Goal: Information Seeking & Learning: Learn about a topic

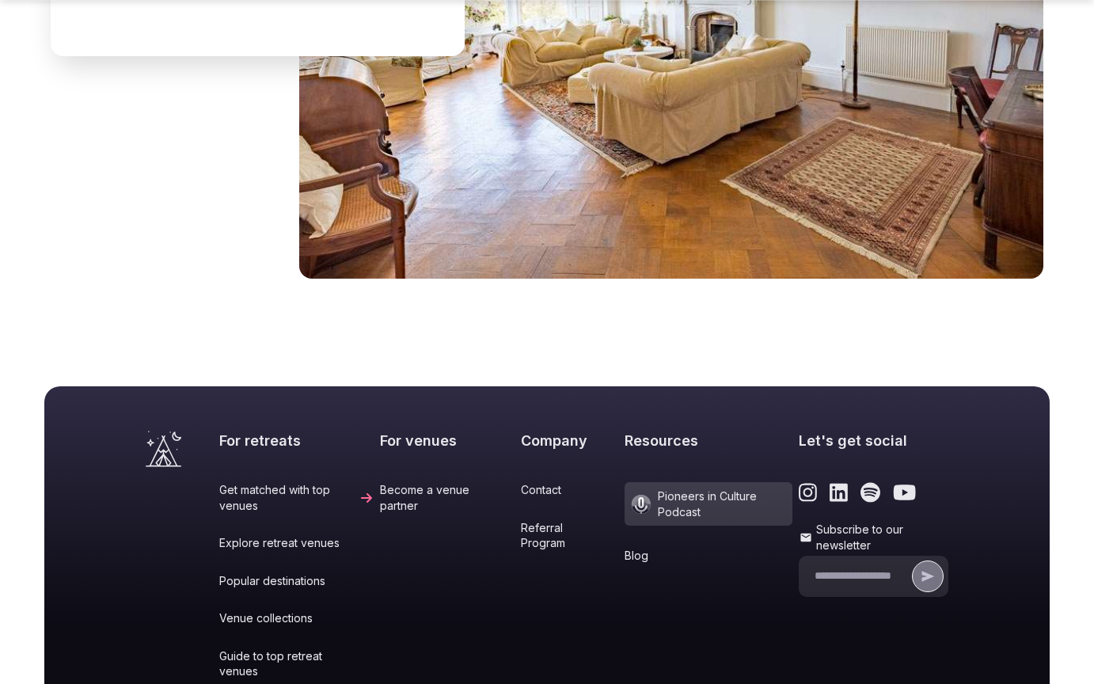
scroll to position [2070, 0]
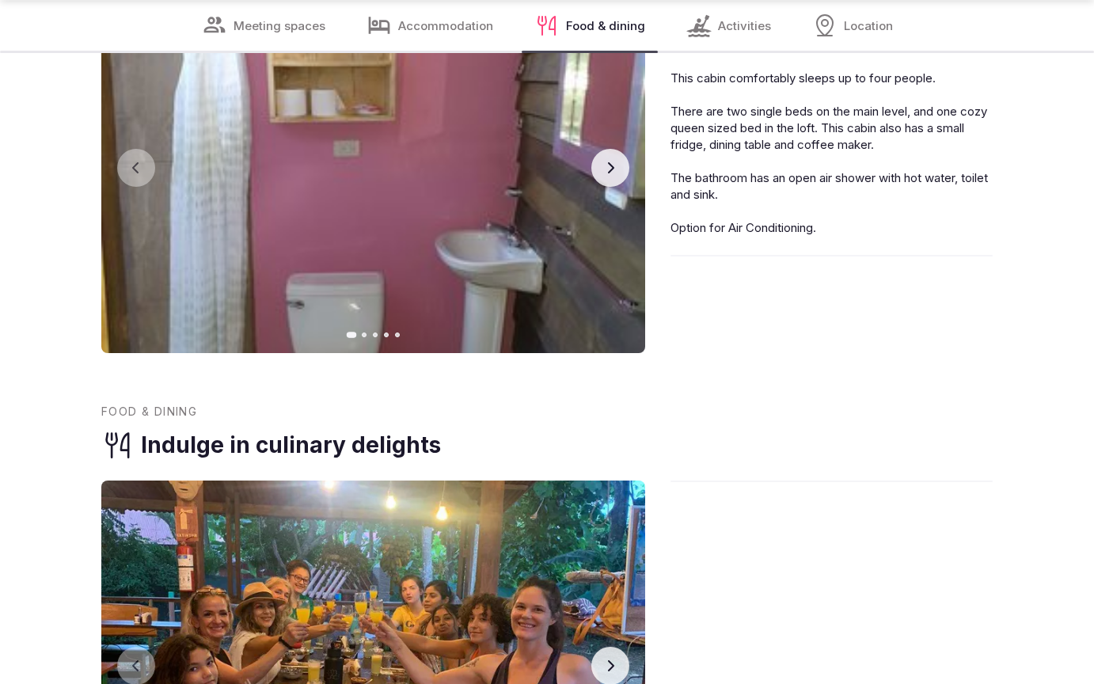
scroll to position [2449, 0]
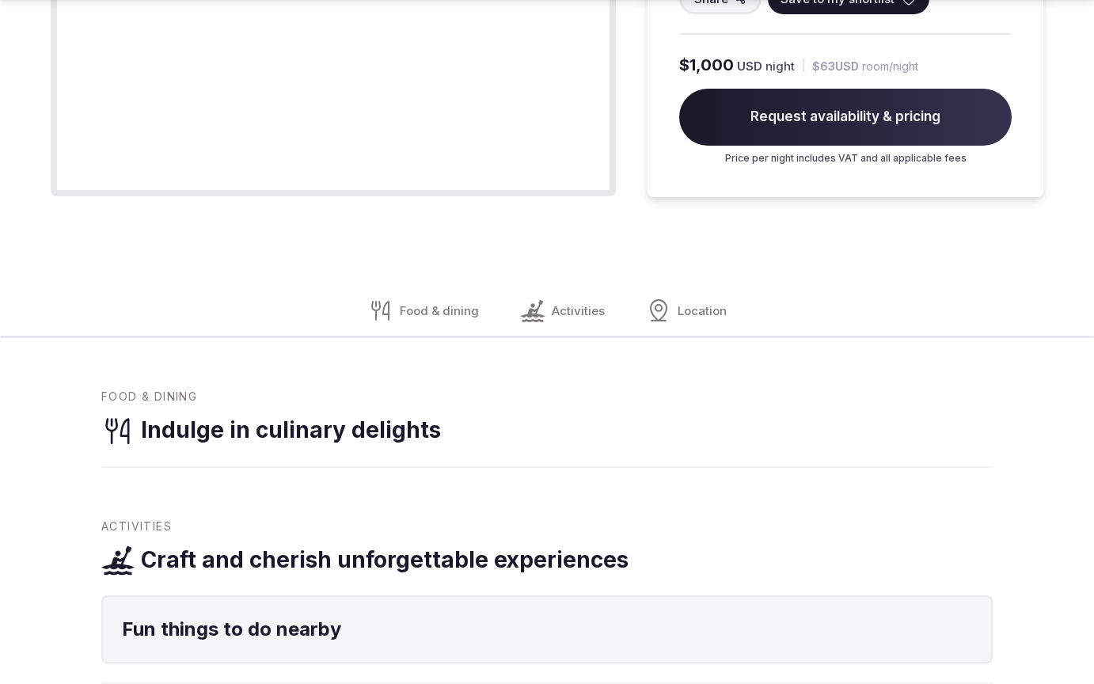
scroll to position [1905, 0]
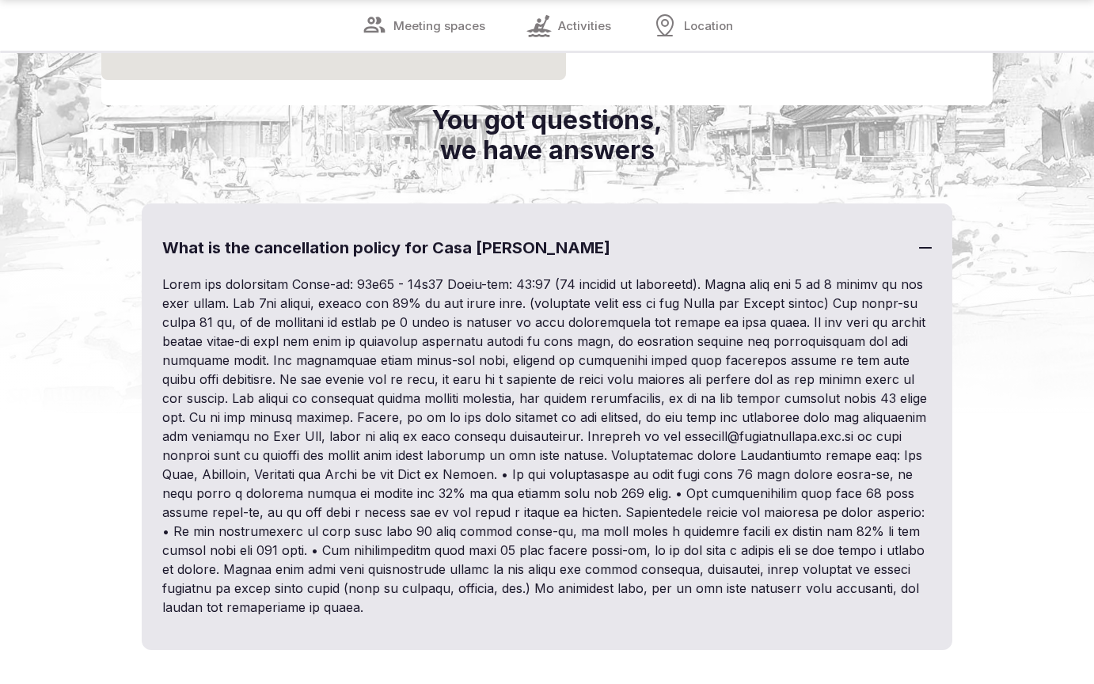
scroll to position [1799, 0]
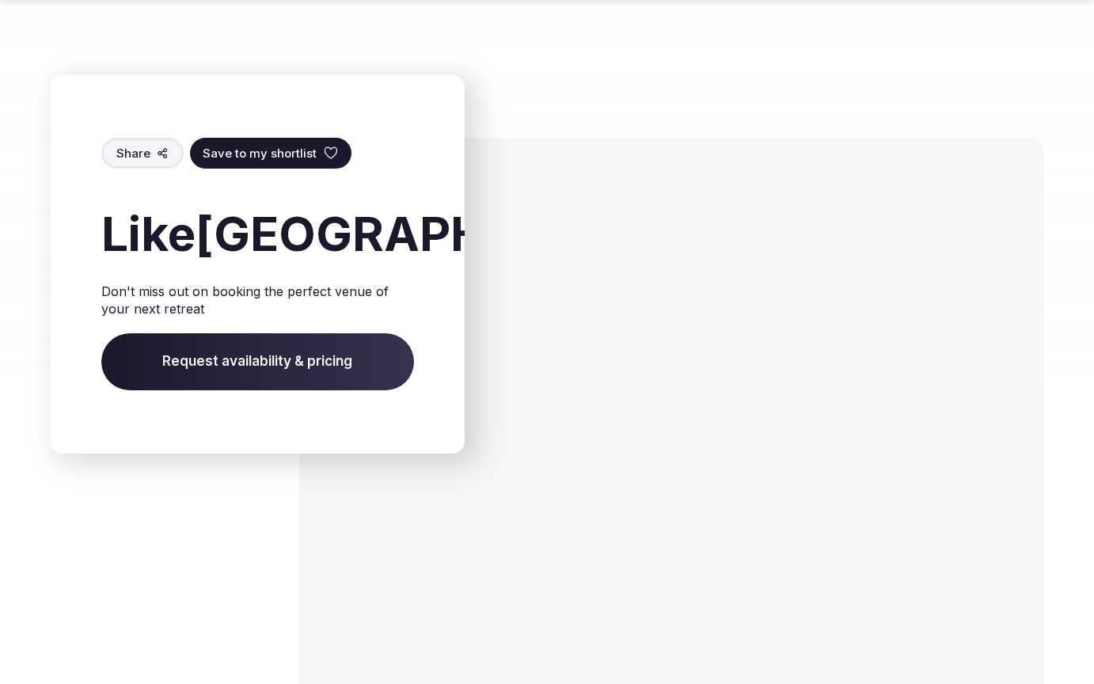
scroll to position [2503, 0]
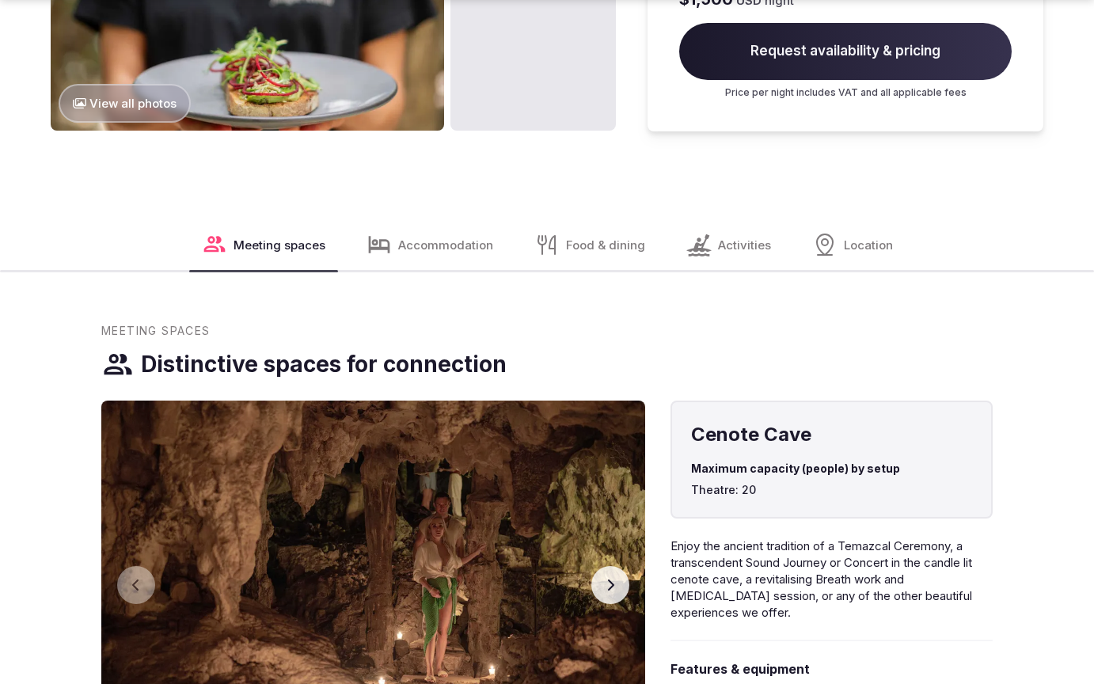
scroll to position [2556, 0]
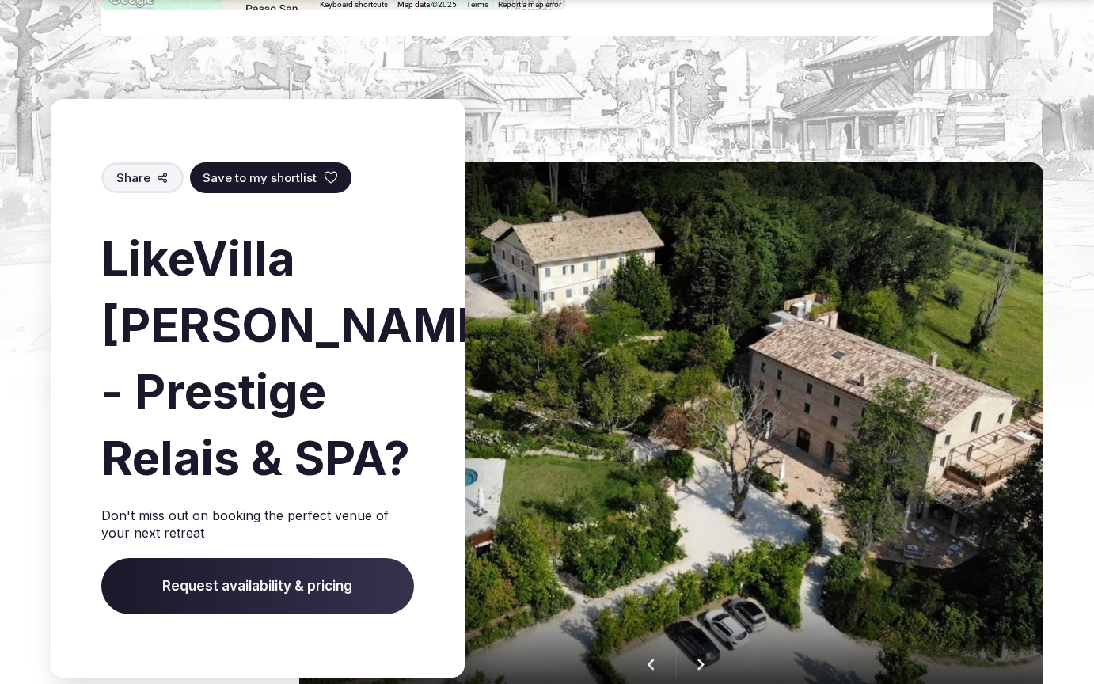
scroll to position [2492, 0]
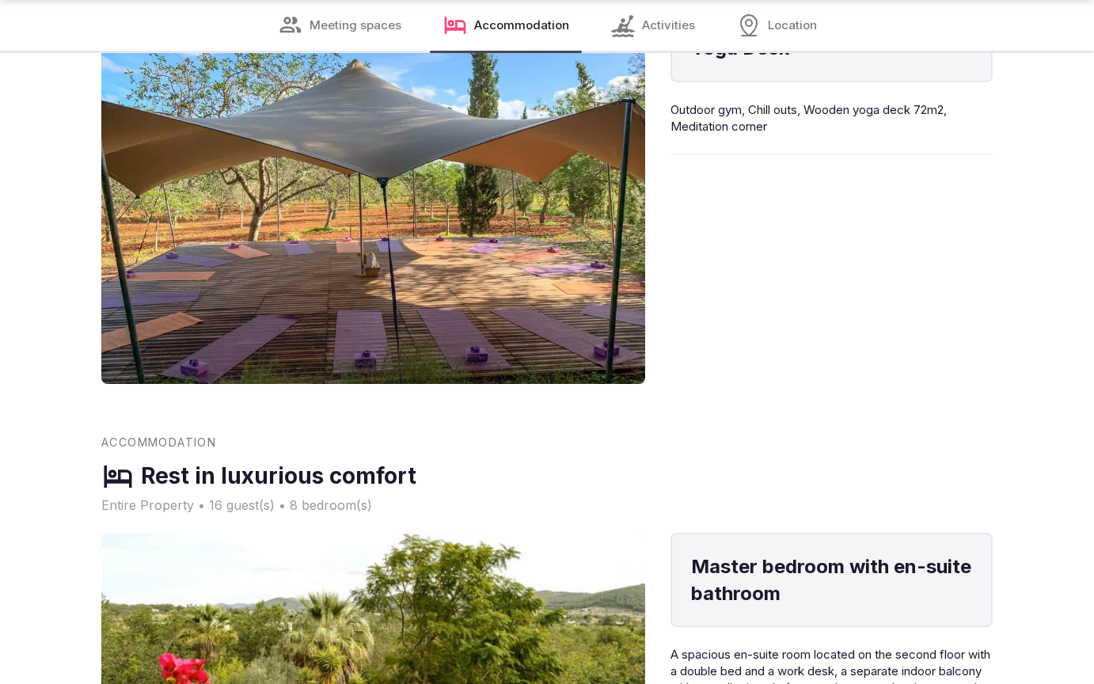
scroll to position [2503, 0]
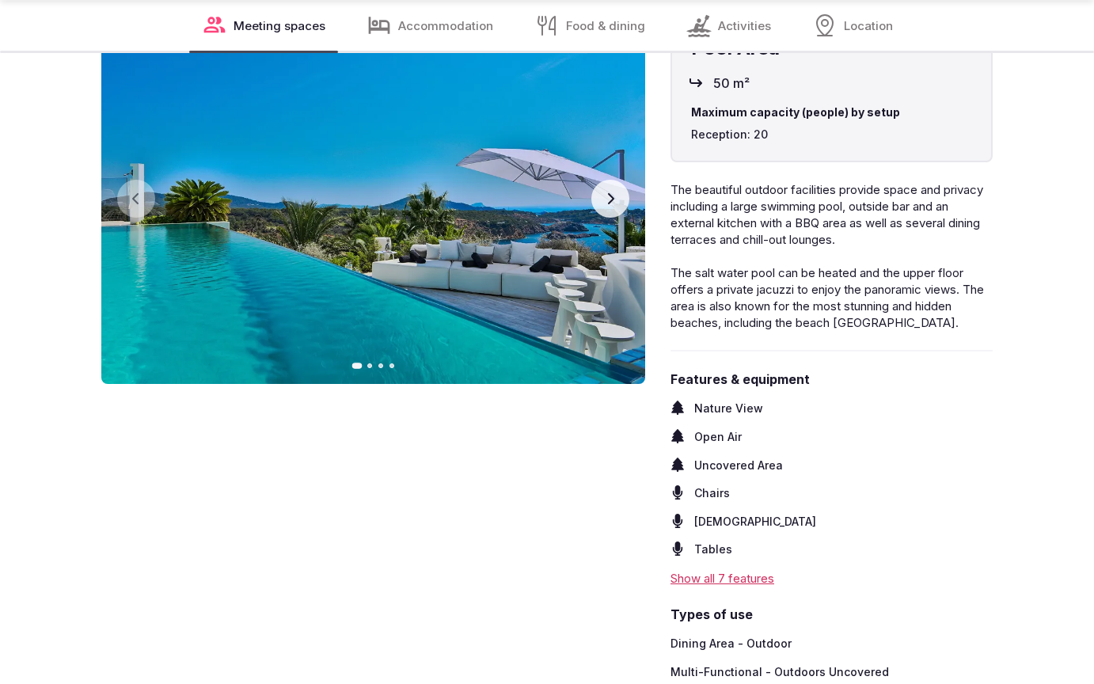
scroll to position [1852, 0]
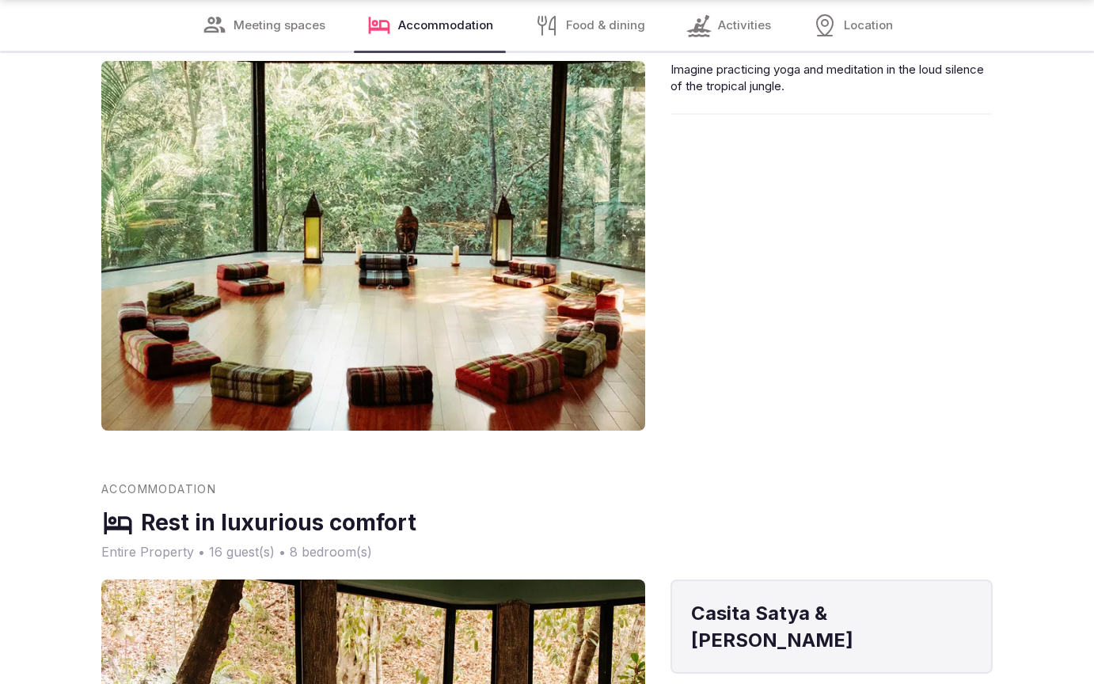
scroll to position [2503, 0]
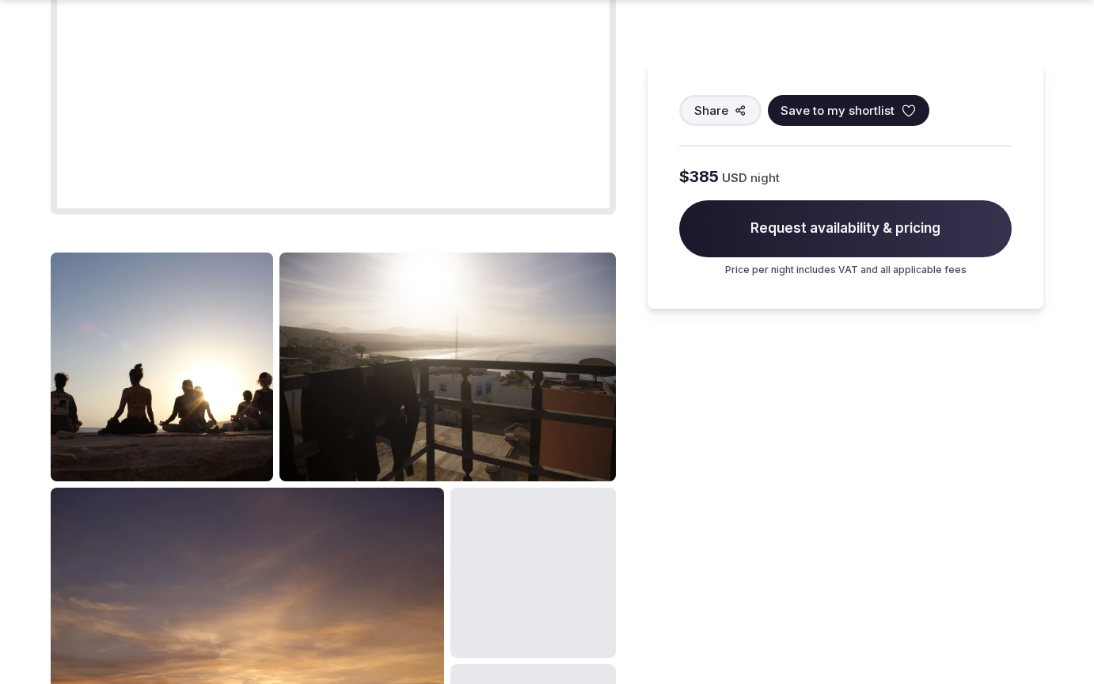
scroll to position [1905, 0]
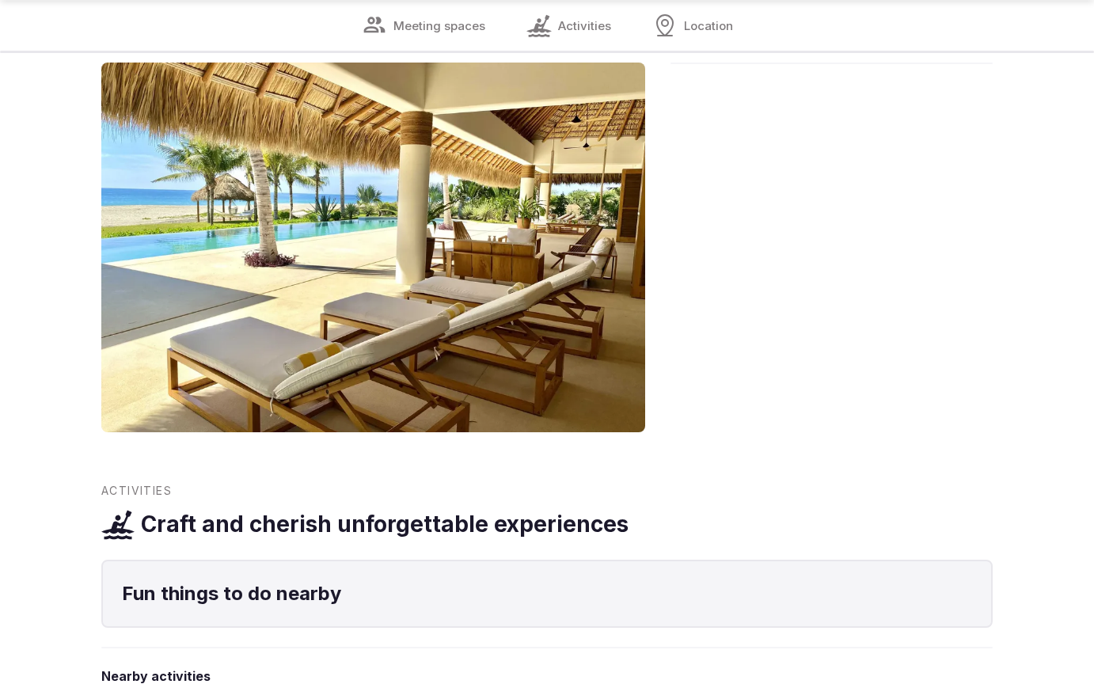
scroll to position [1852, 0]
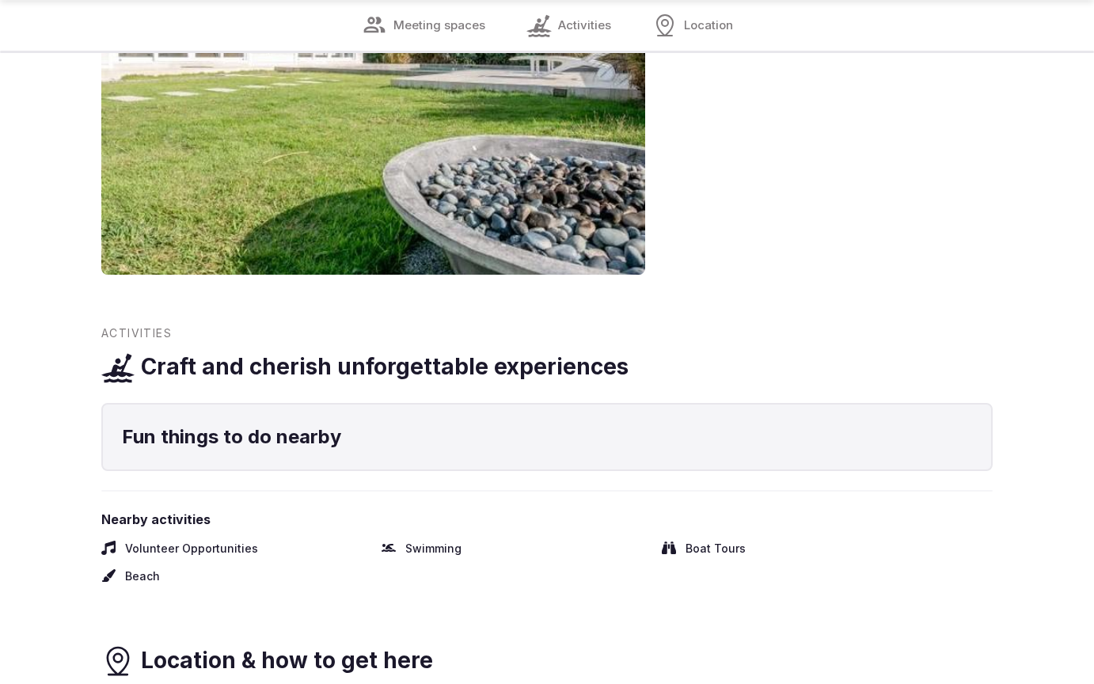
scroll to position [1852, 0]
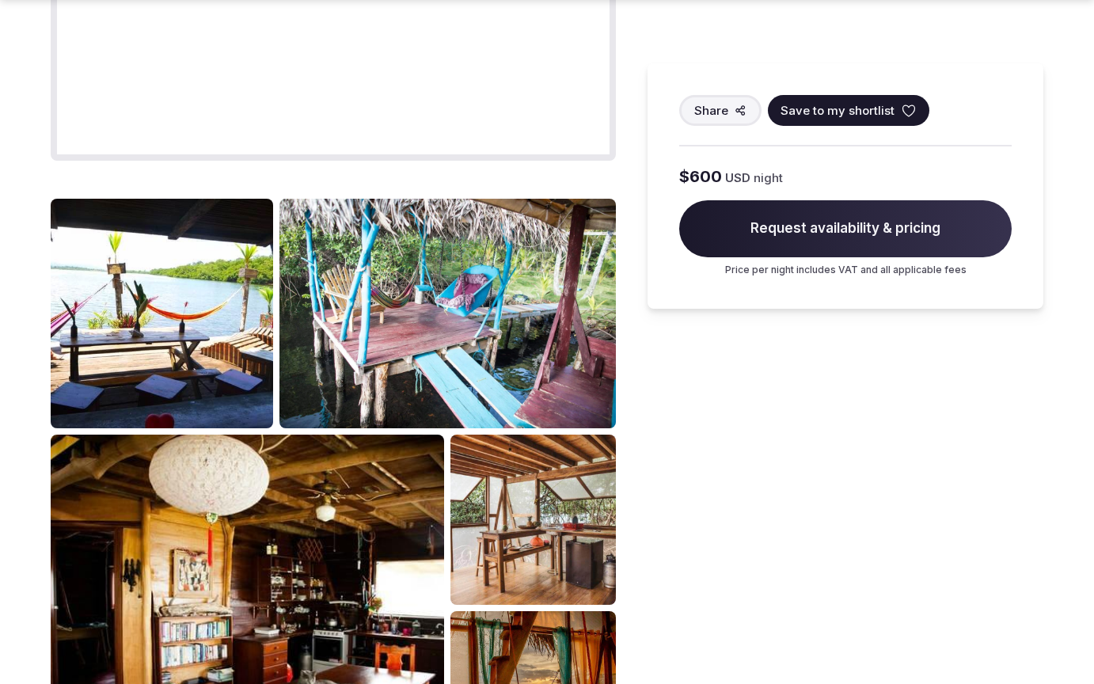
scroll to position [1905, 0]
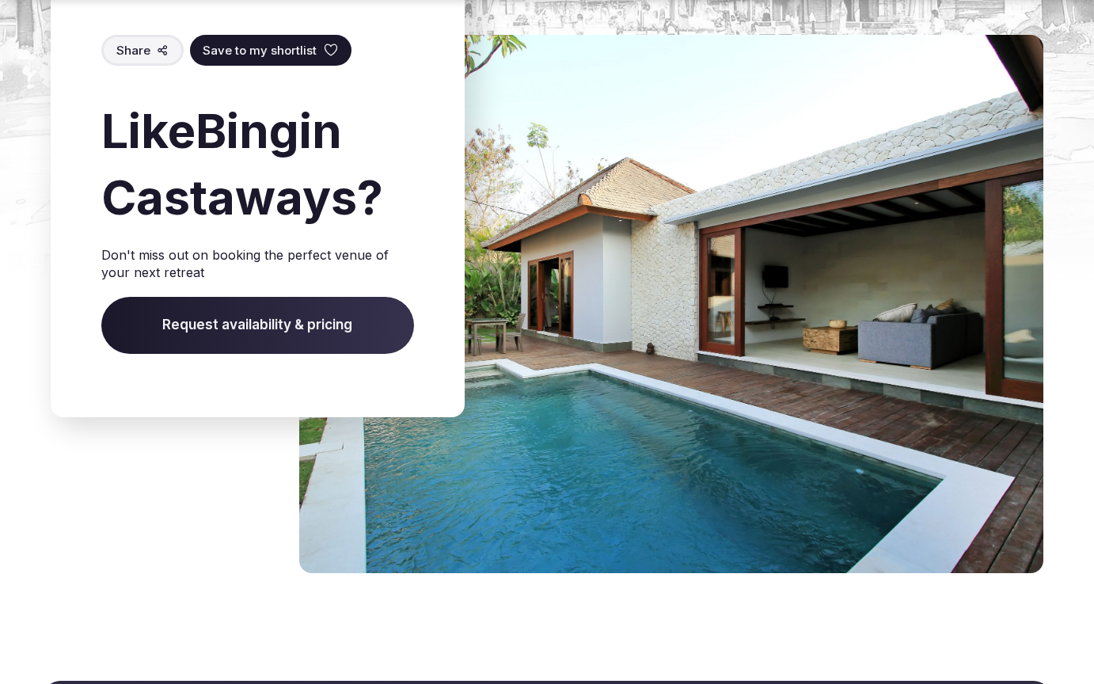
scroll to position [2365, 0]
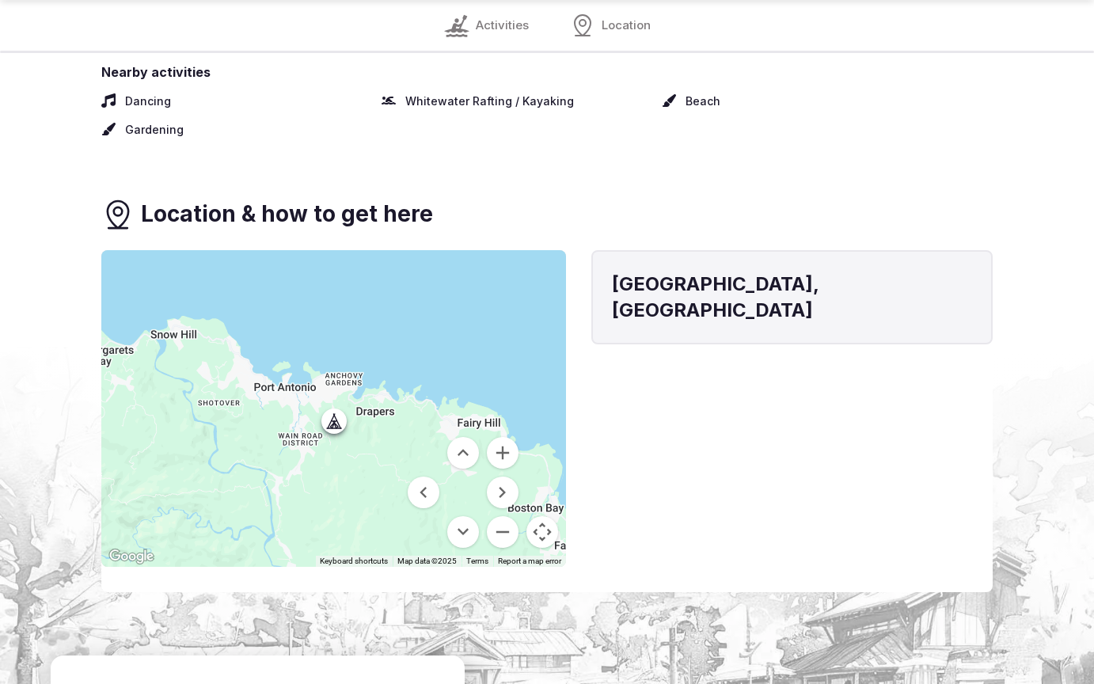
scroll to position [1852, 0]
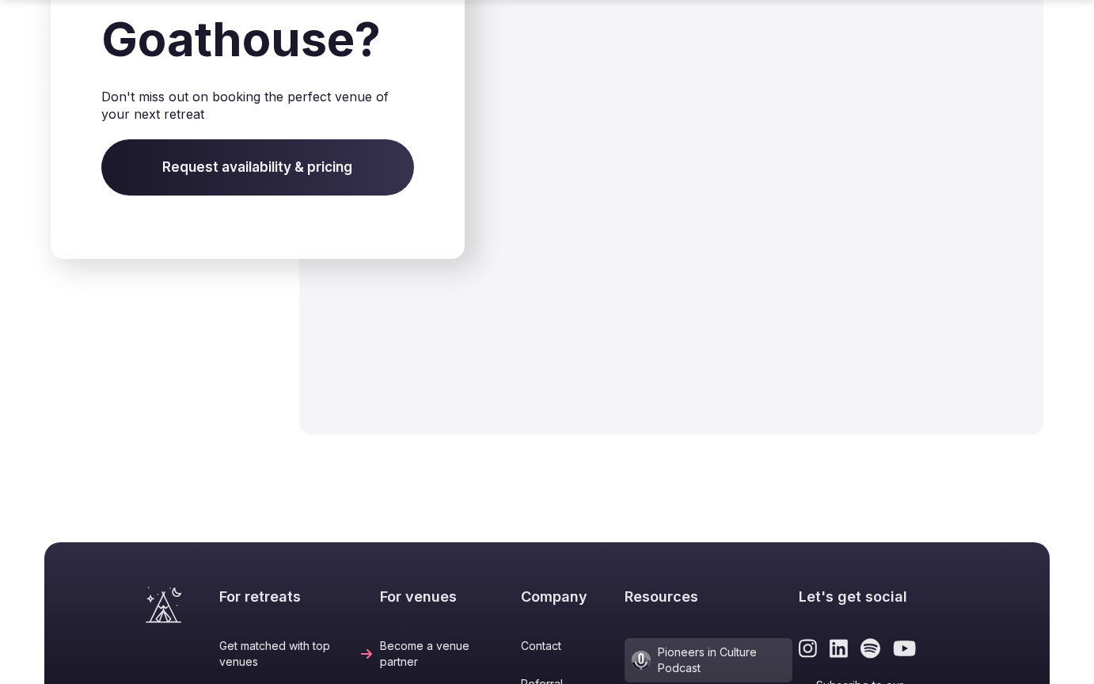
scroll to position [2227, 0]
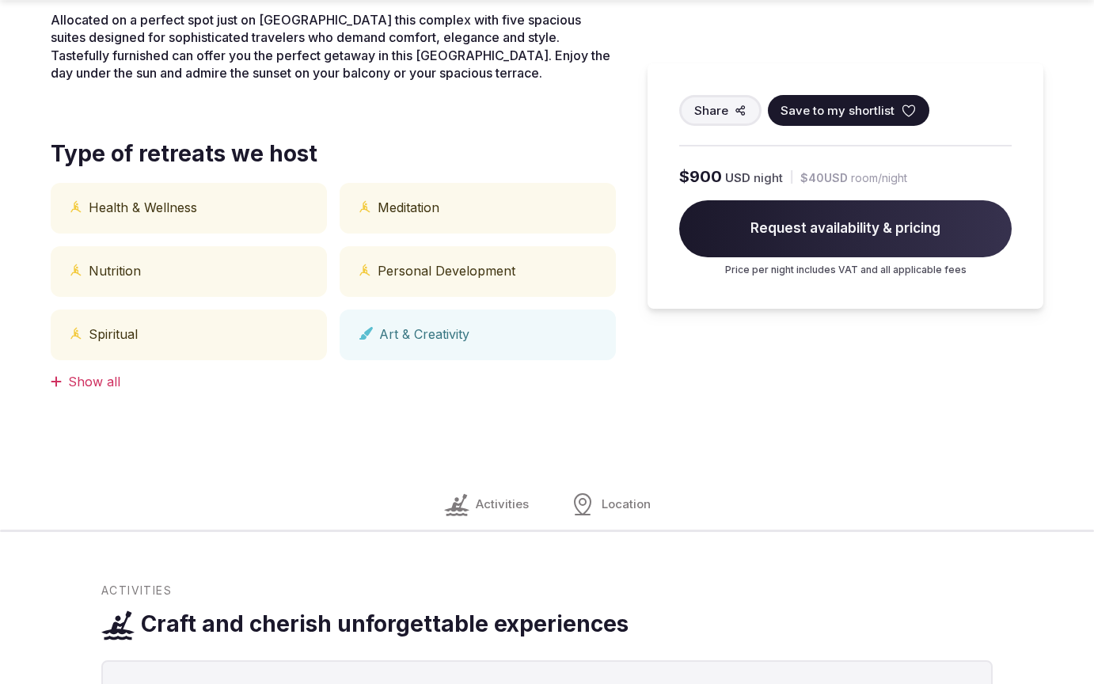
scroll to position [1254, 0]
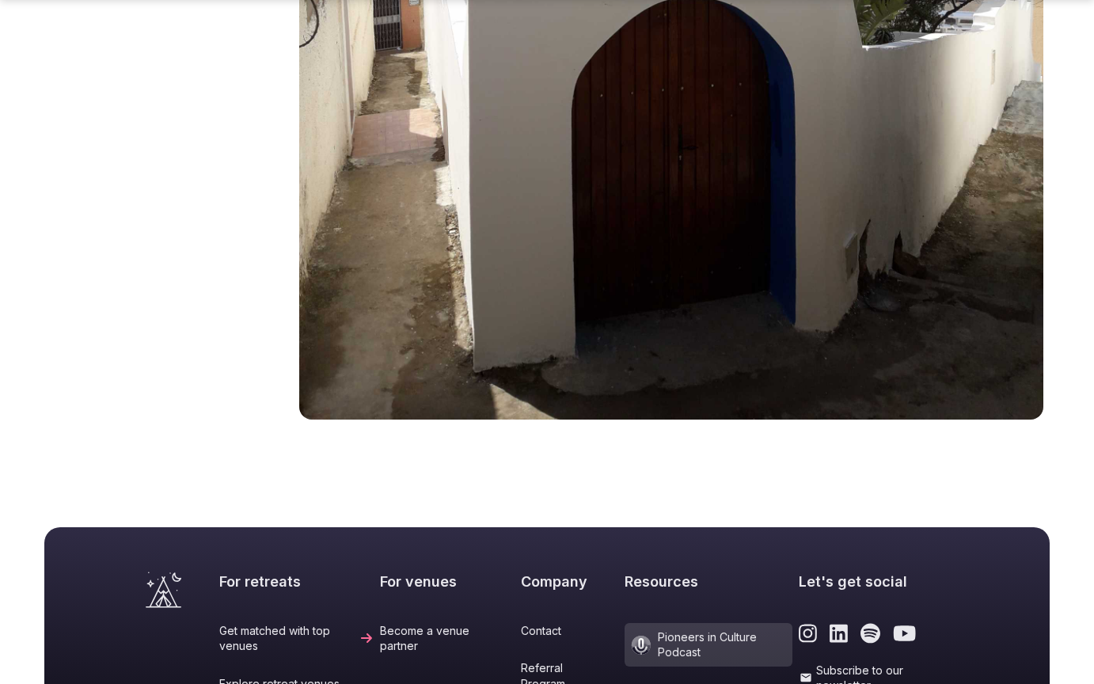
scroll to position [2247, 0]
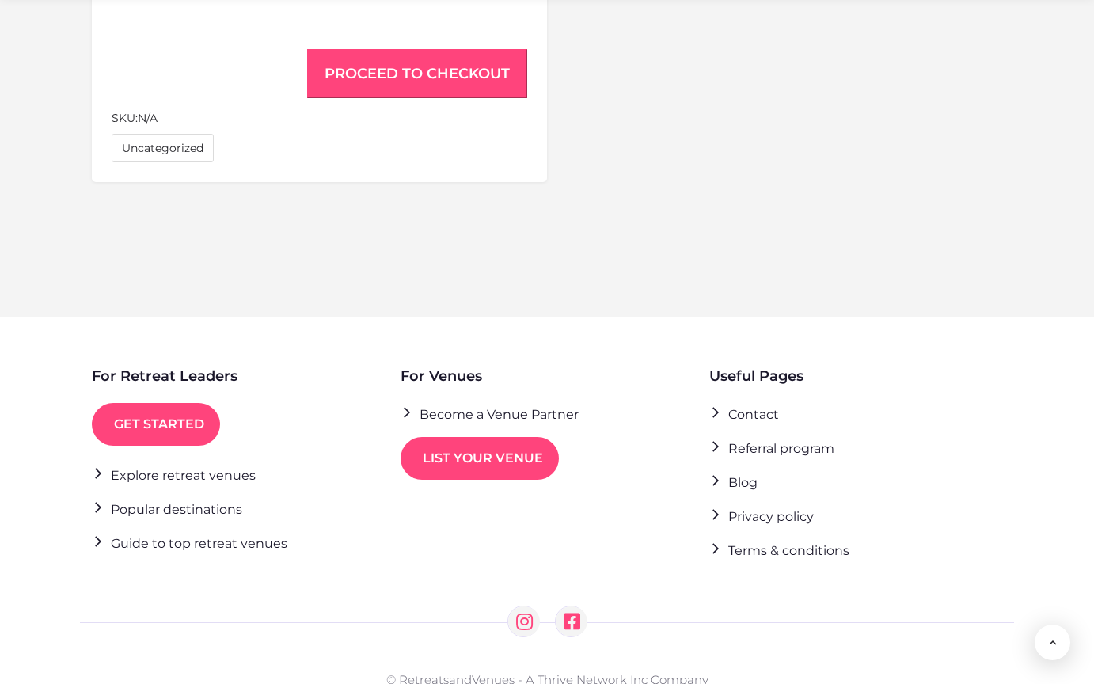
scroll to position [1237, 0]
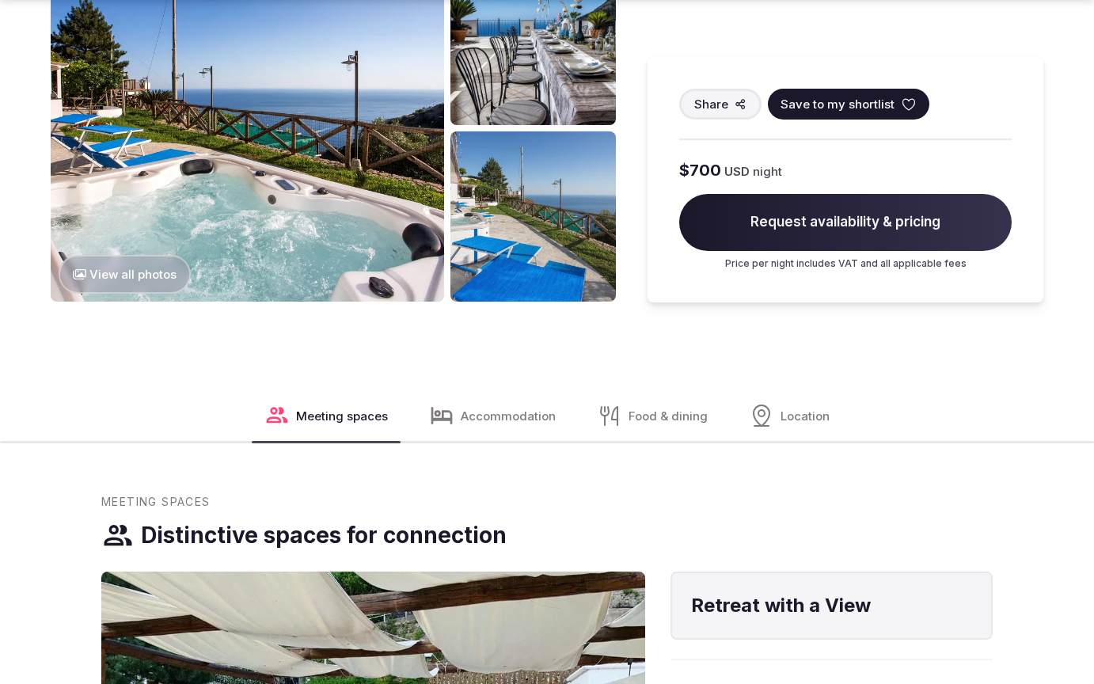
scroll to position [1905, 0]
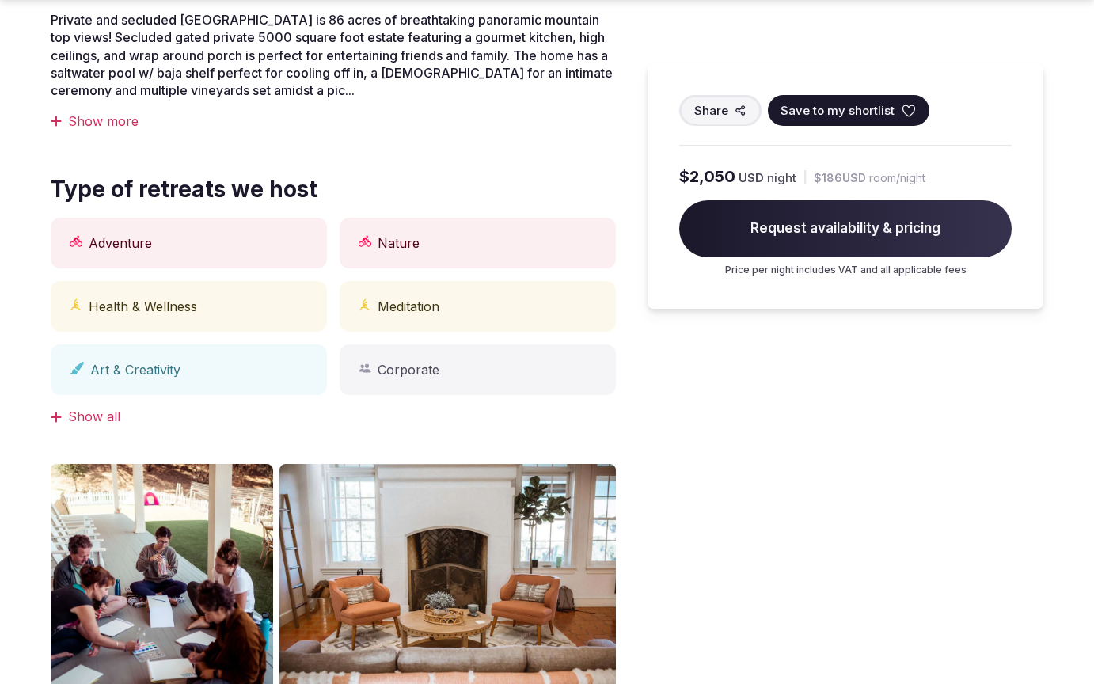
scroll to position [1254, 0]
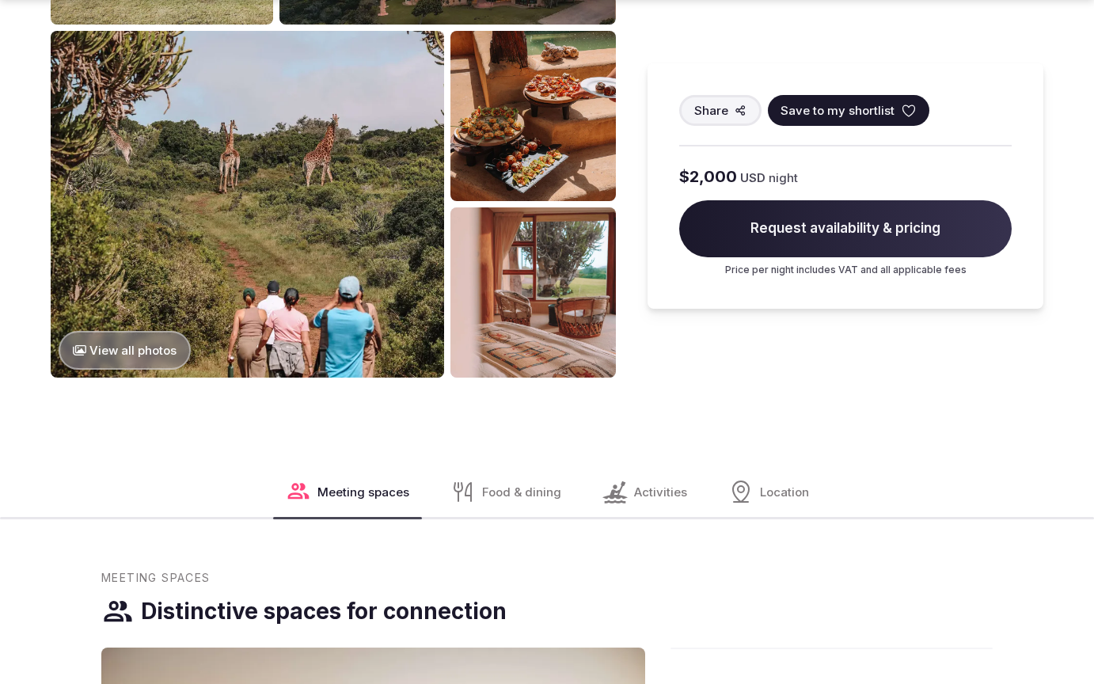
scroll to position [1905, 0]
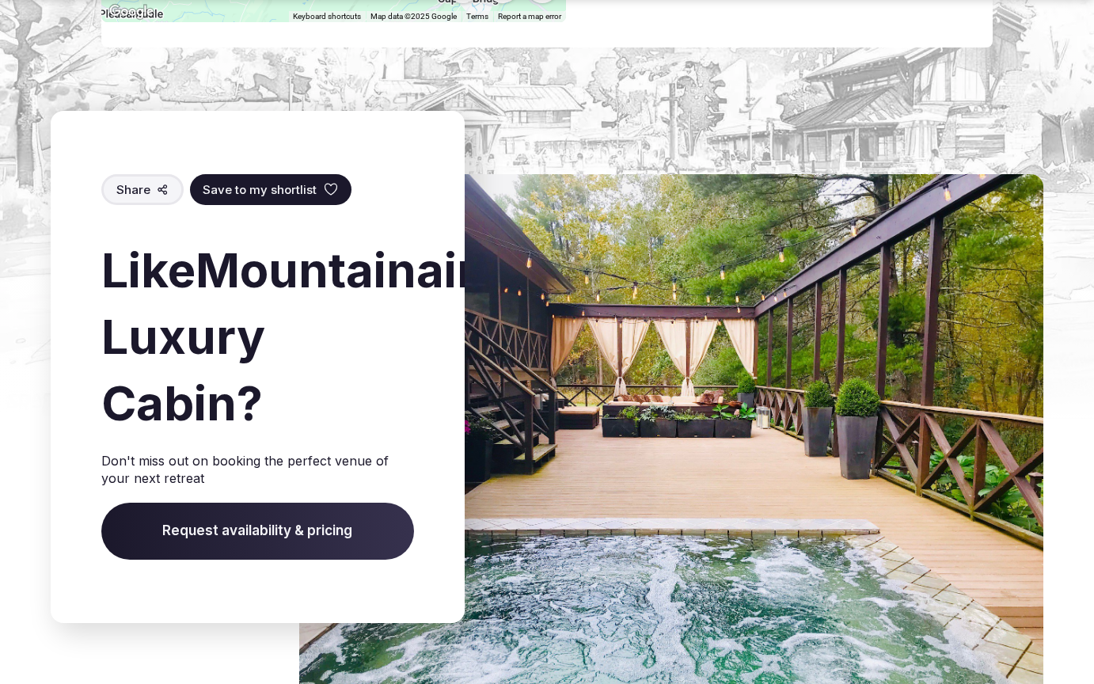
scroll to position [2503, 0]
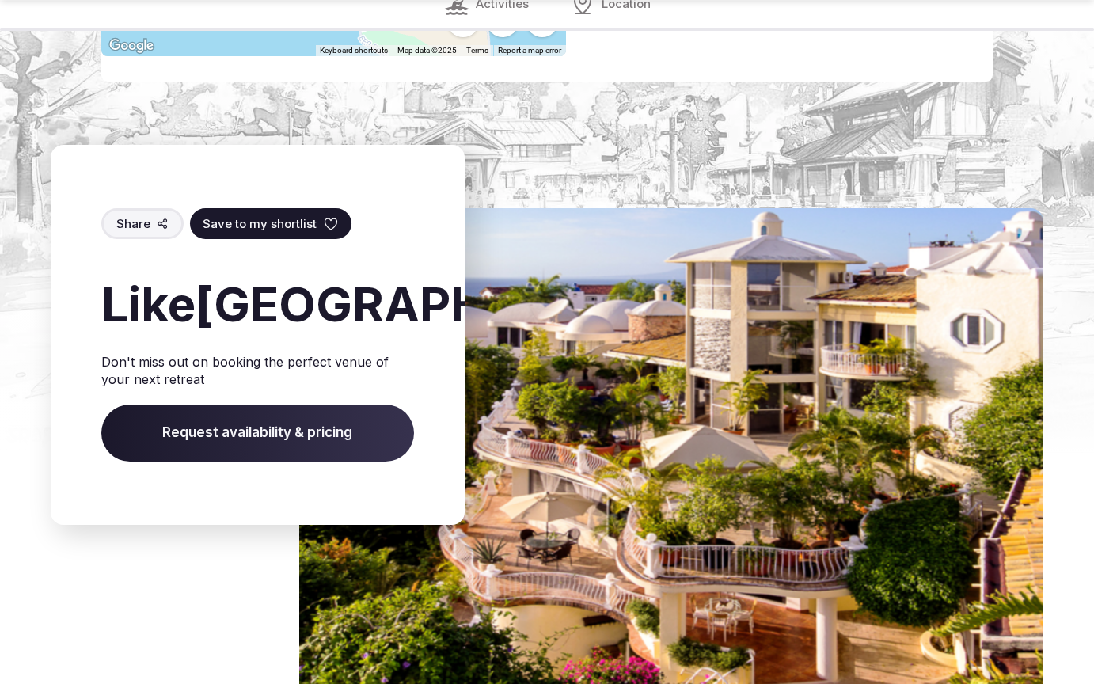
scroll to position [2472, 0]
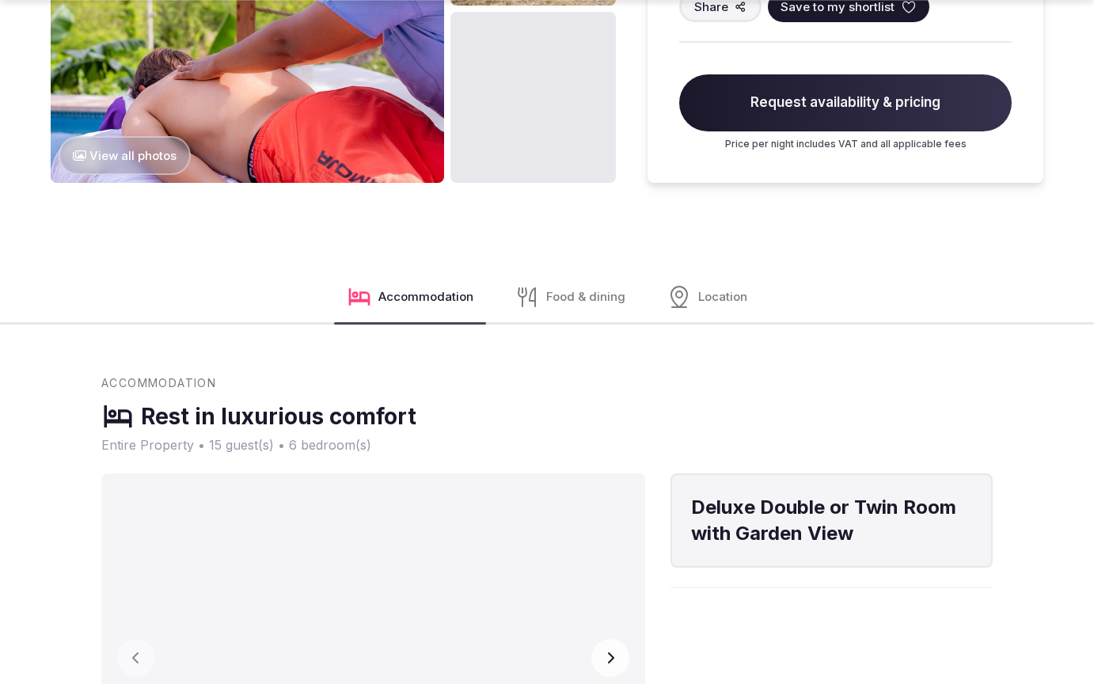
scroll to position [2556, 0]
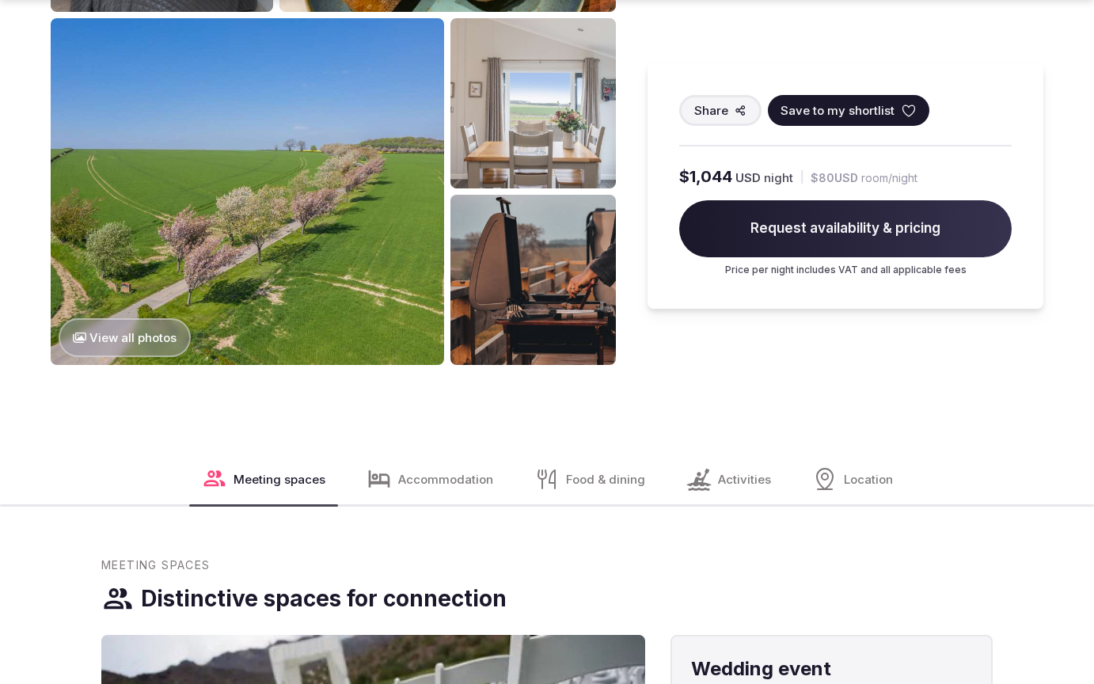
scroll to position [2503, 0]
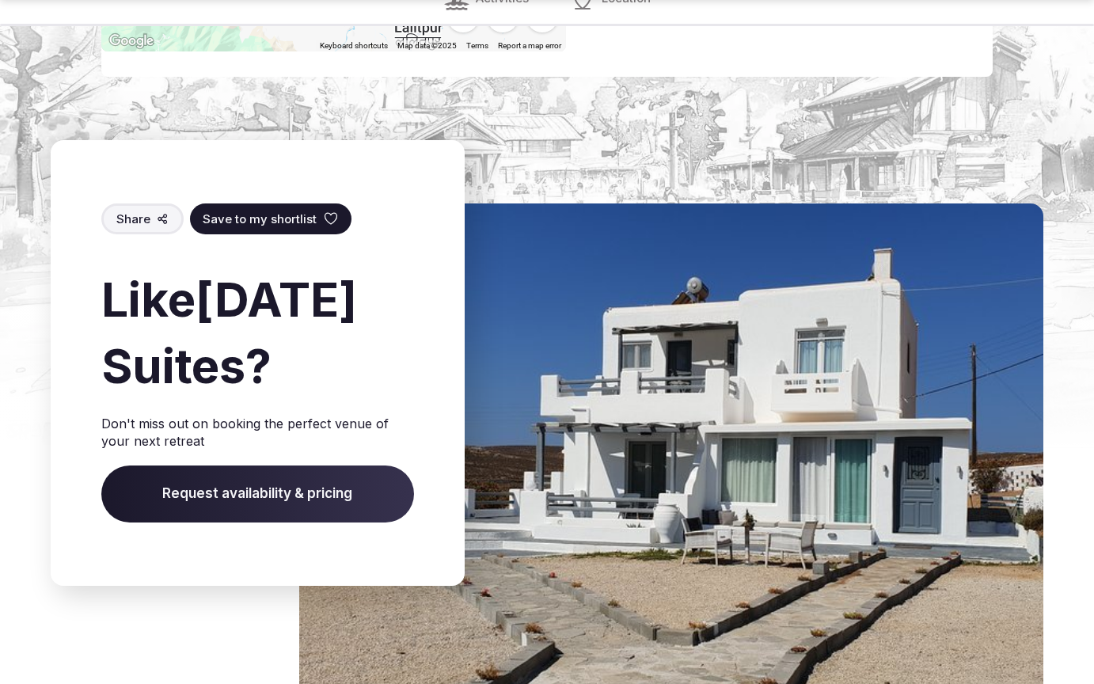
scroll to position [2476, 0]
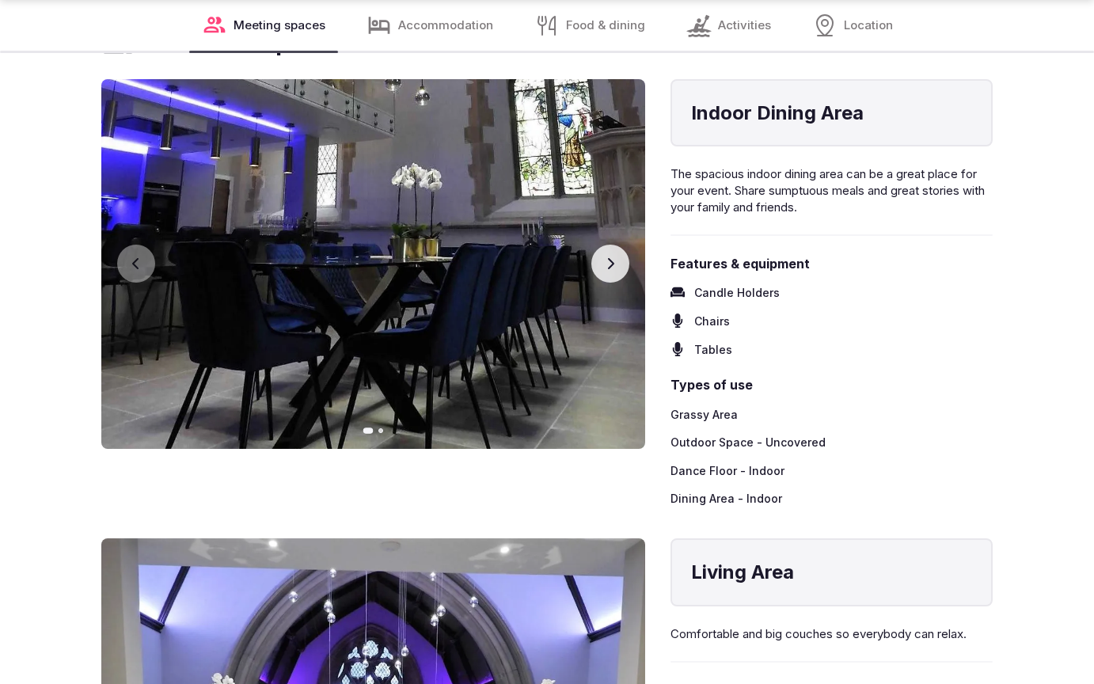
scroll to position [2503, 0]
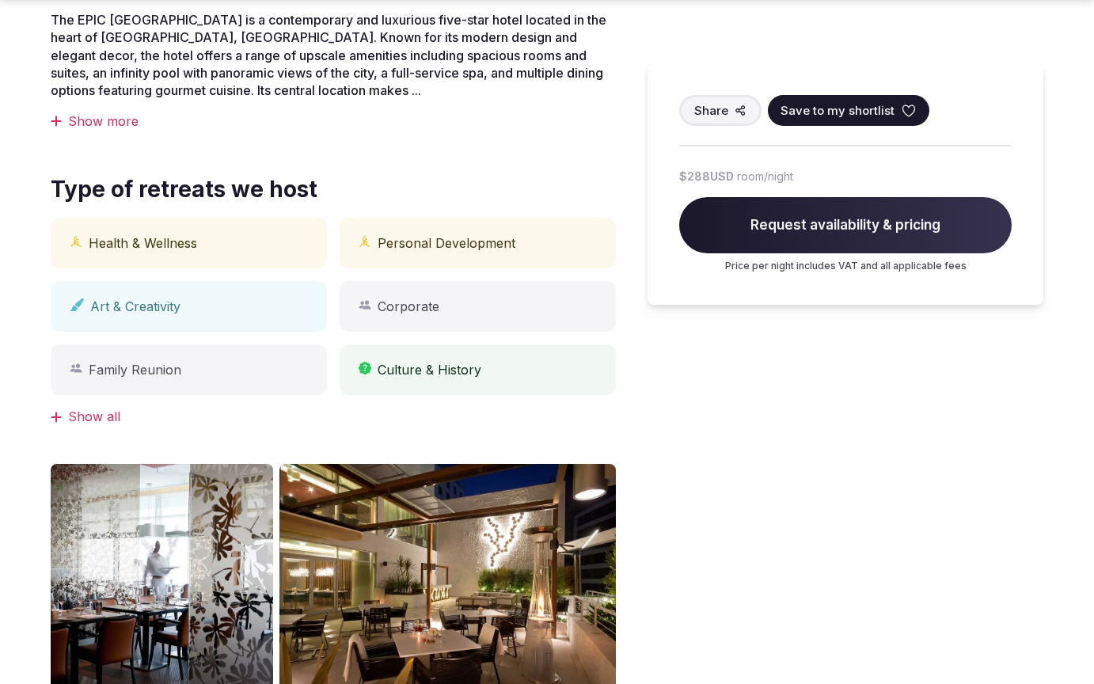
scroll to position [1254, 0]
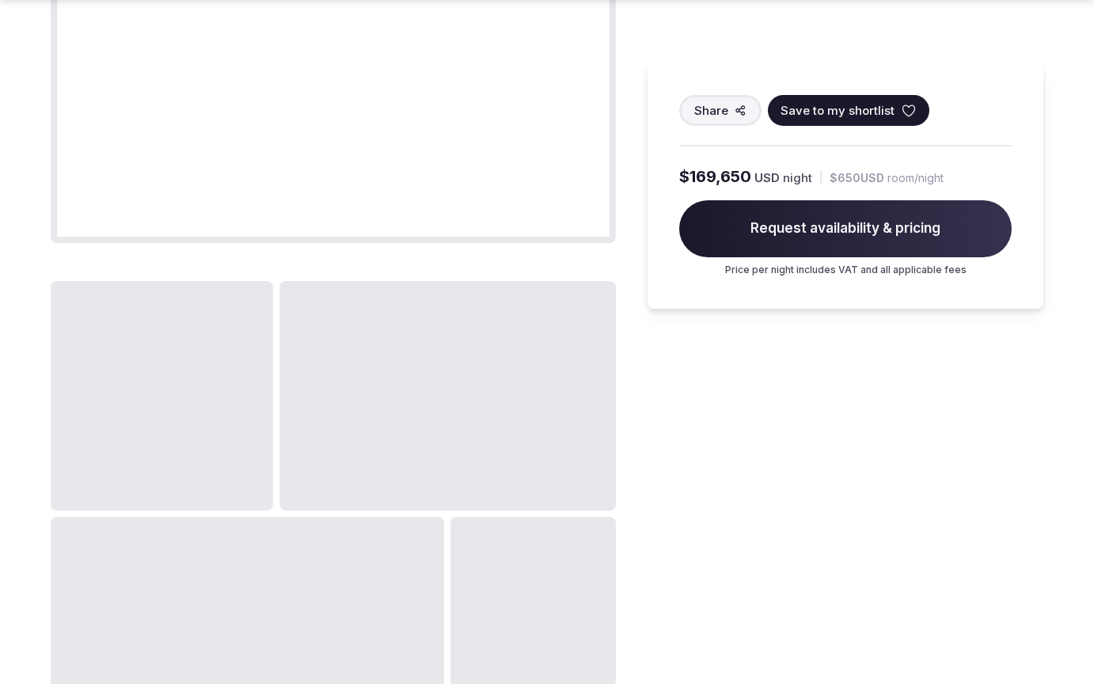
scroll to position [1905, 0]
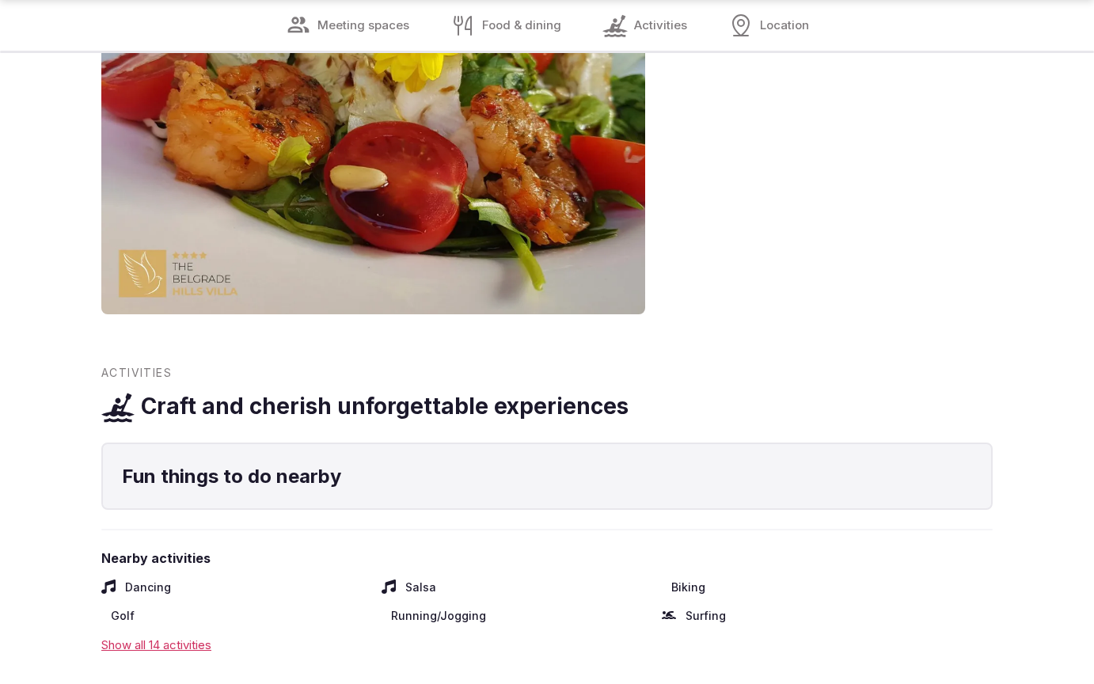
scroll to position [2449, 0]
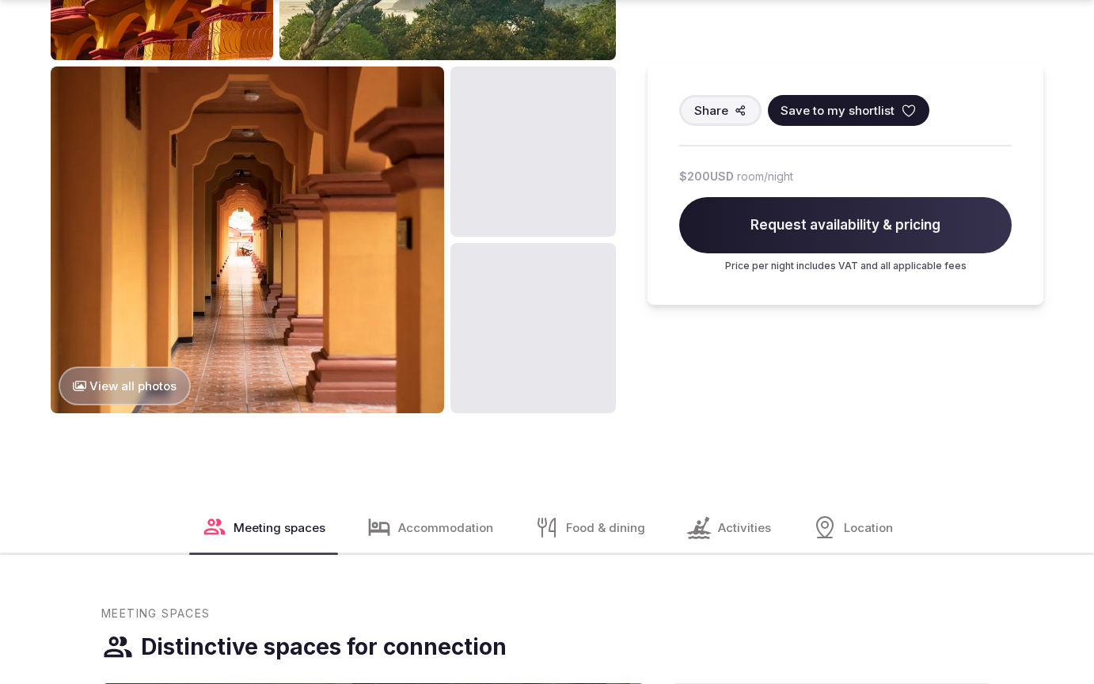
scroll to position [1905, 0]
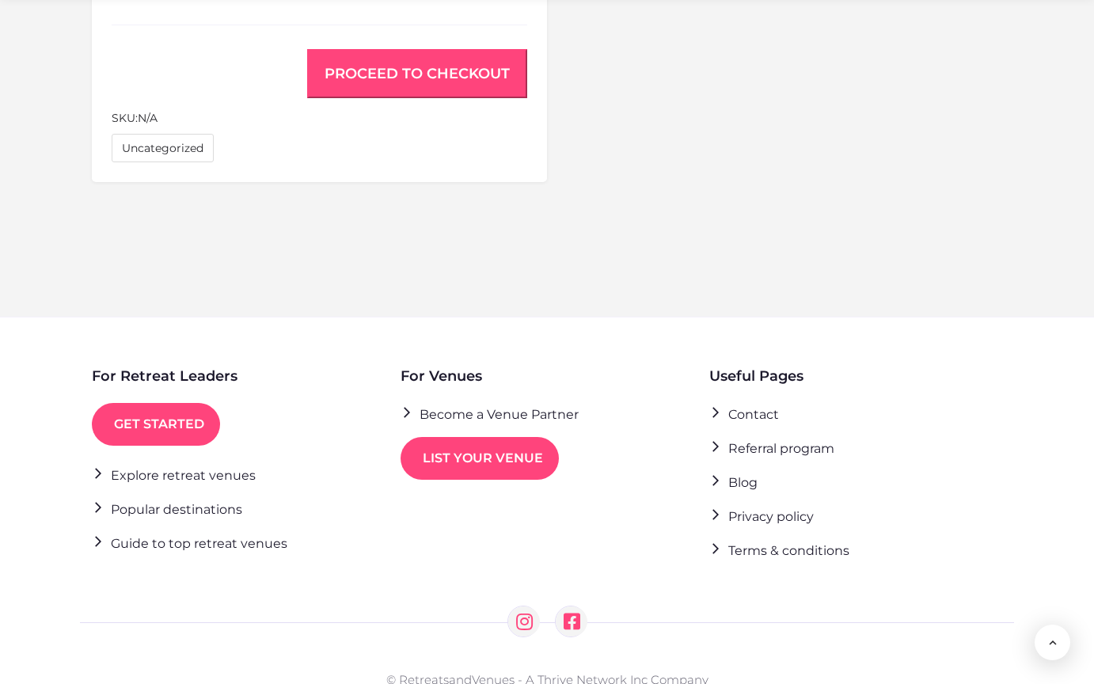
scroll to position [1237, 0]
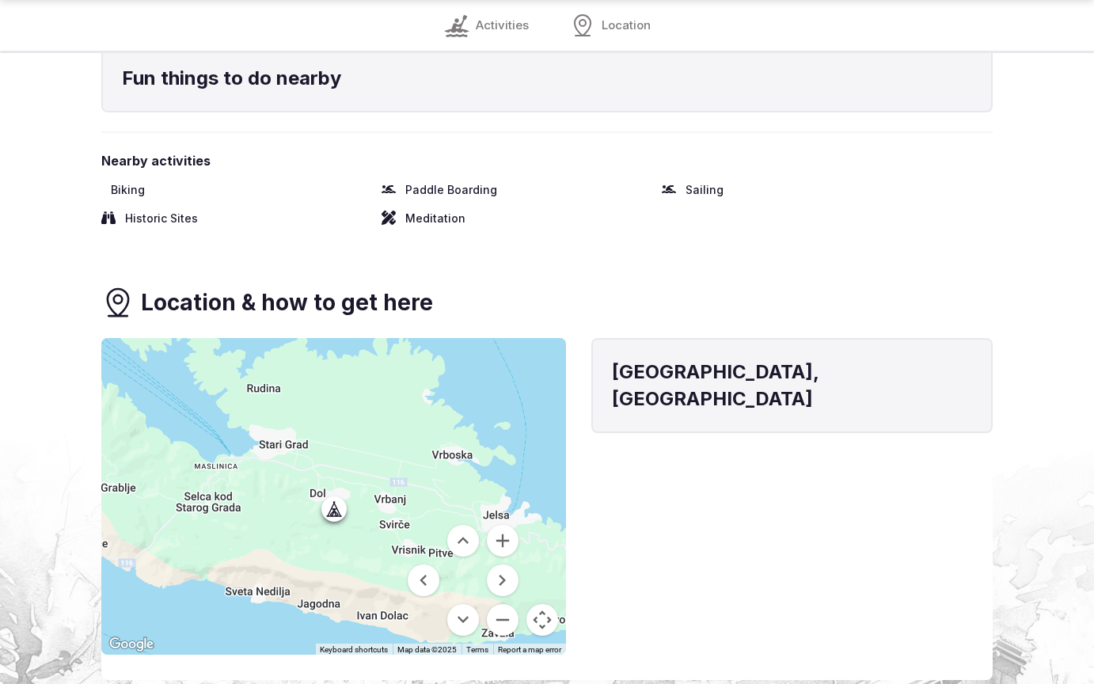
scroll to position [1852, 0]
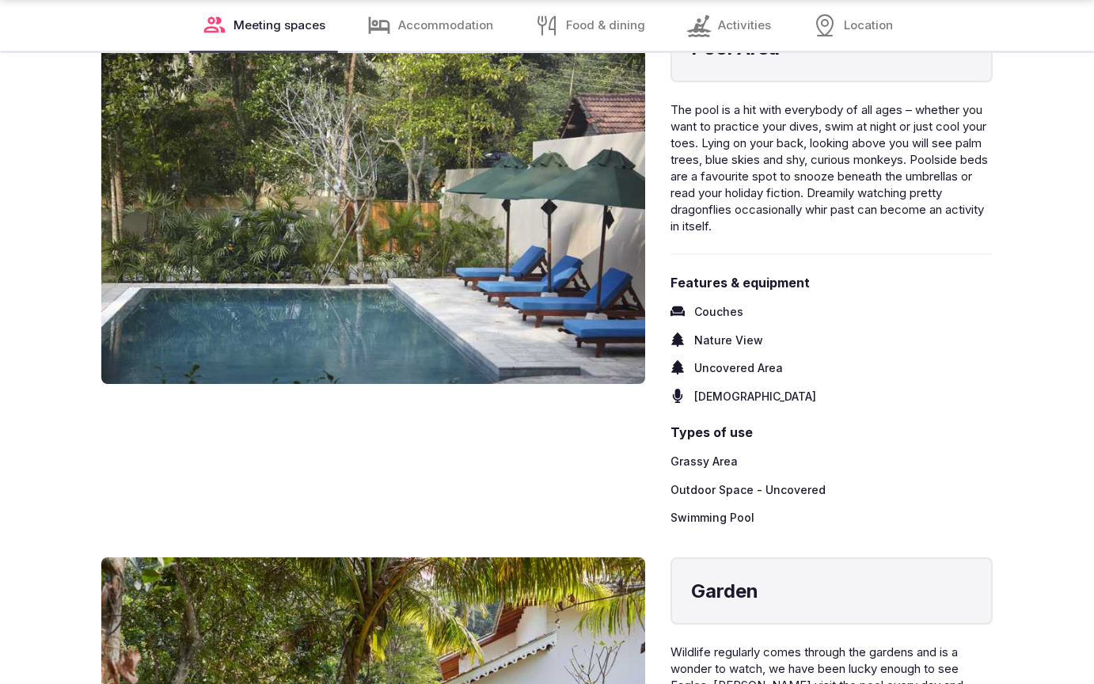
scroll to position [2503, 0]
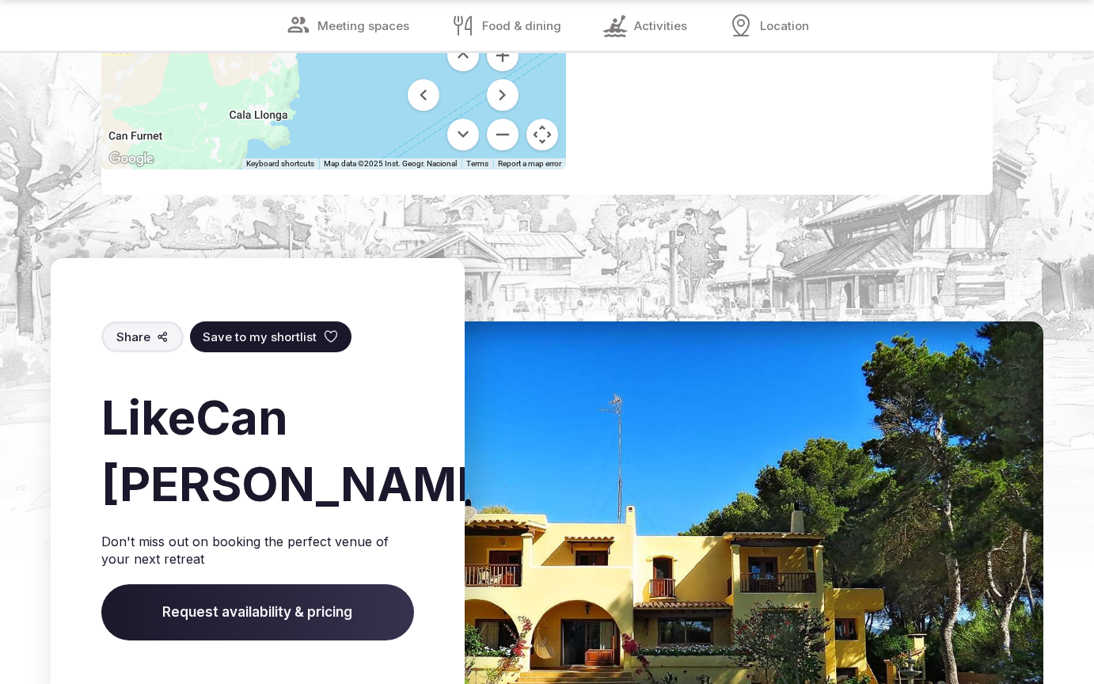
scroll to position [2449, 0]
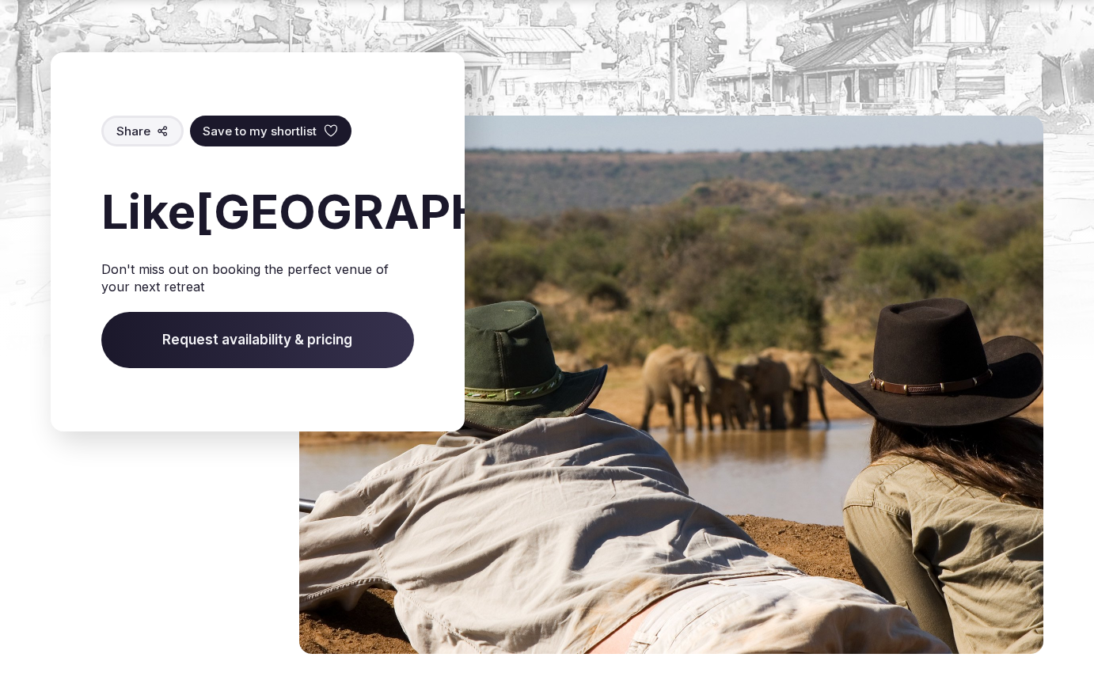
scroll to position [2446, 0]
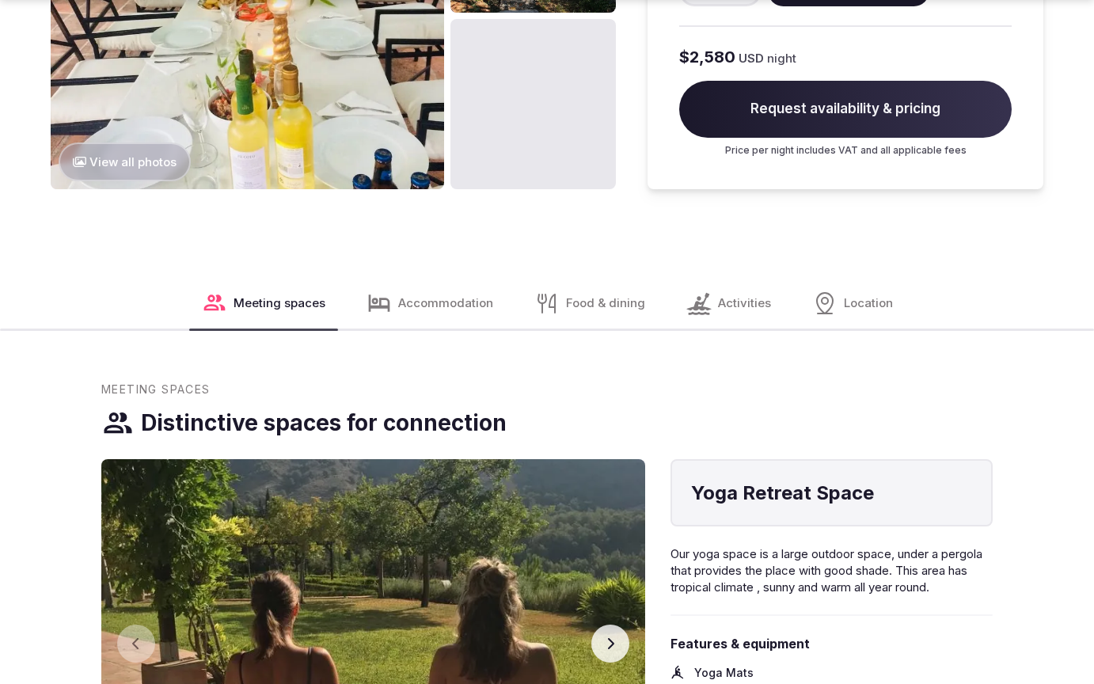
scroll to position [2556, 0]
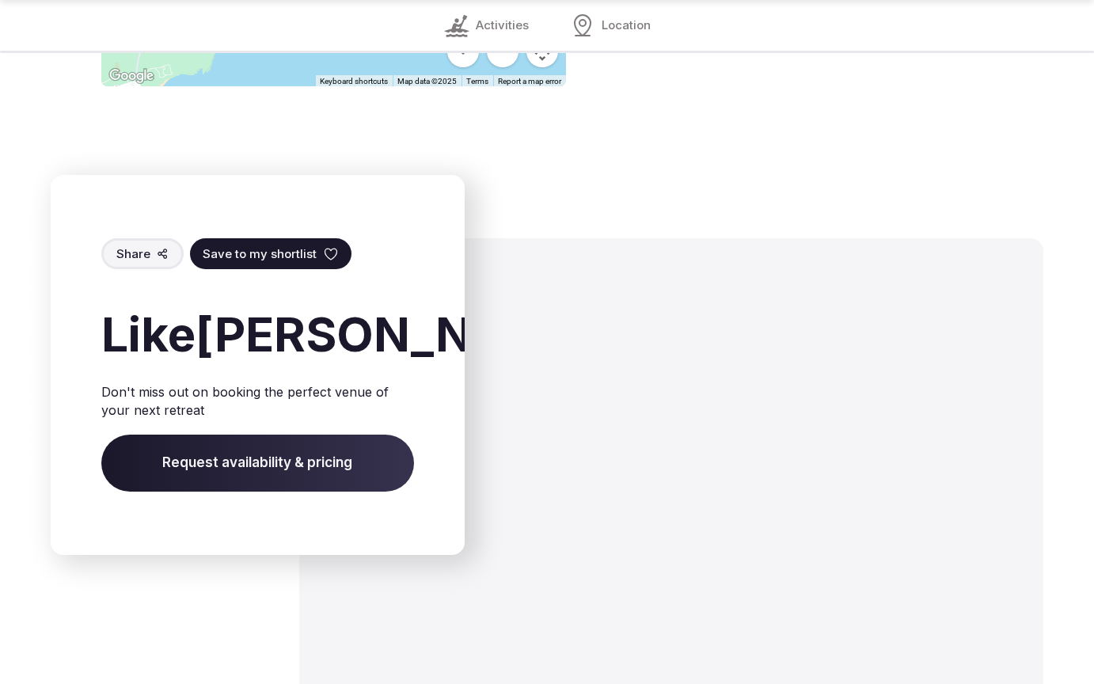
scroll to position [2459, 0]
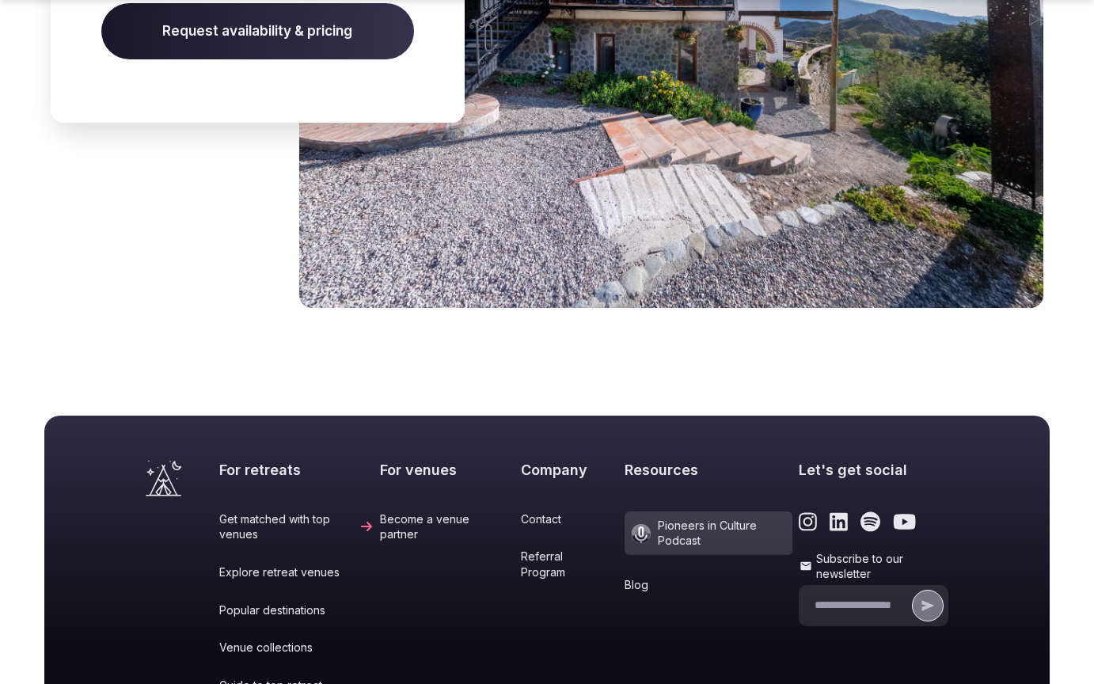
scroll to position [2100, 0]
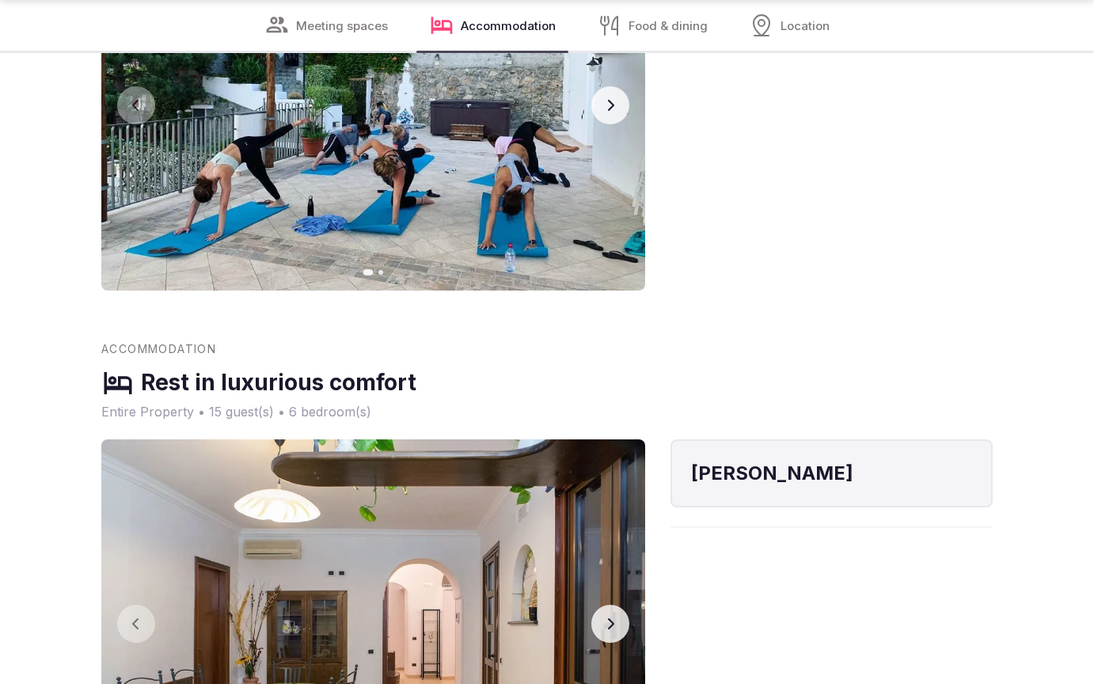
scroll to position [2503, 0]
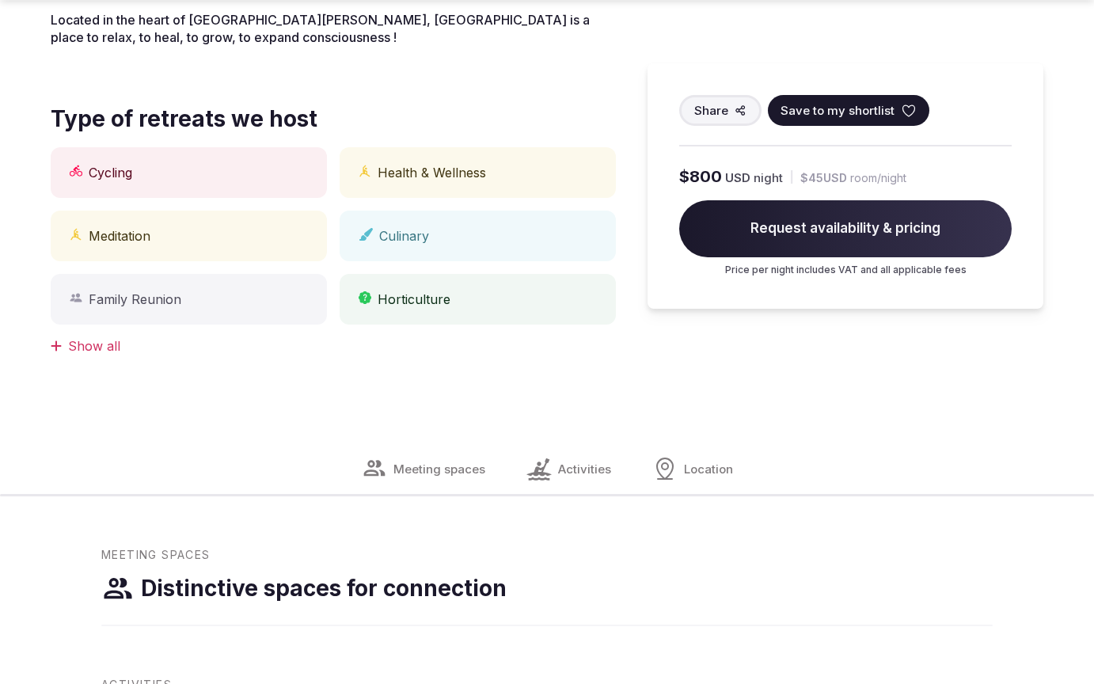
scroll to position [1254, 0]
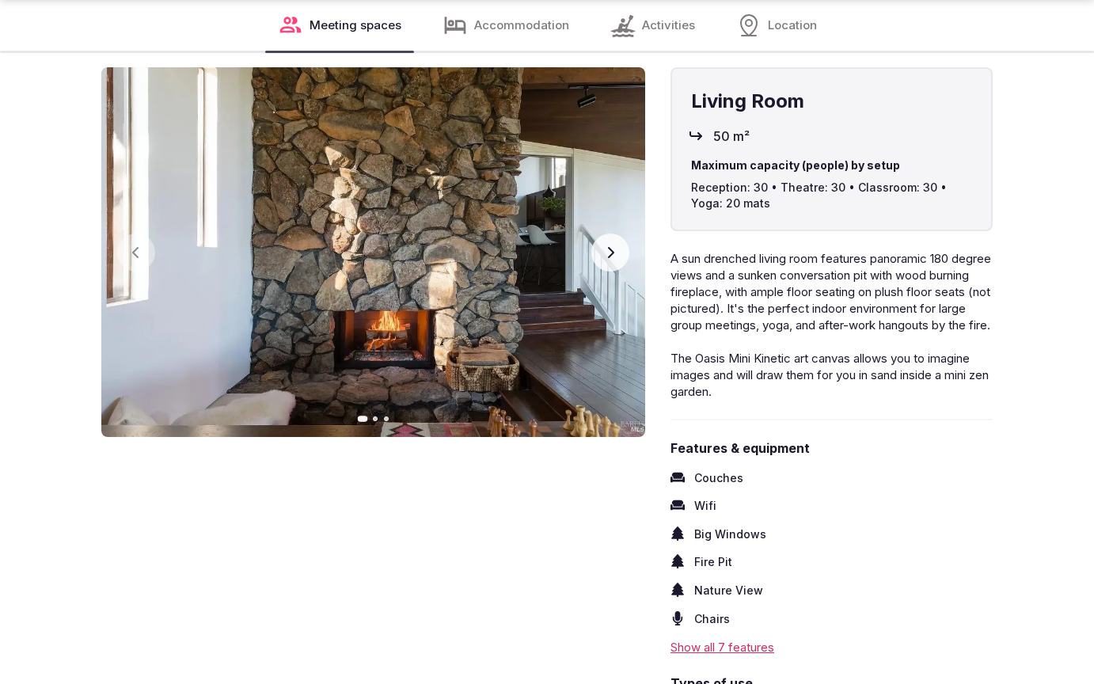
scroll to position [2503, 0]
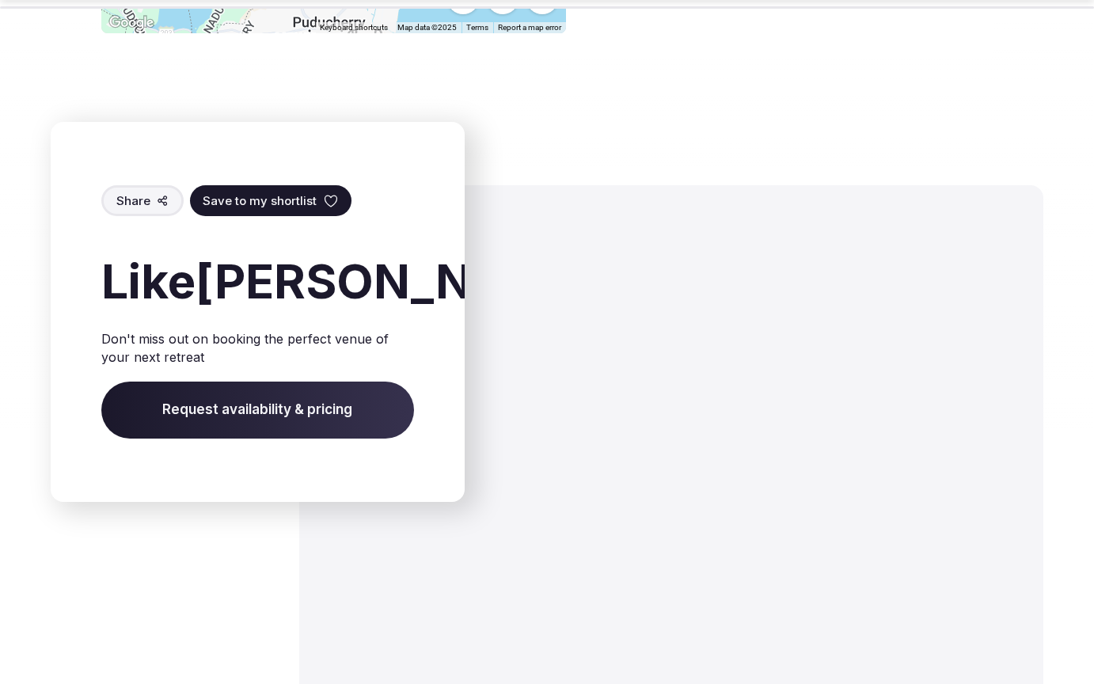
scroll to position [2495, 0]
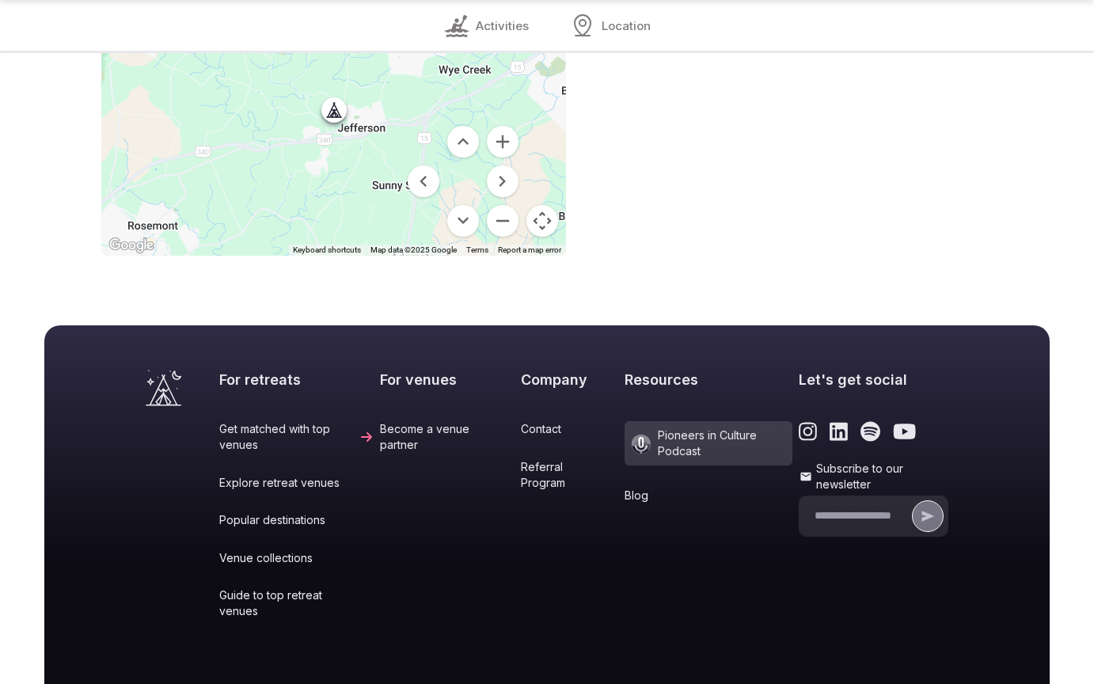
scroll to position [1412, 0]
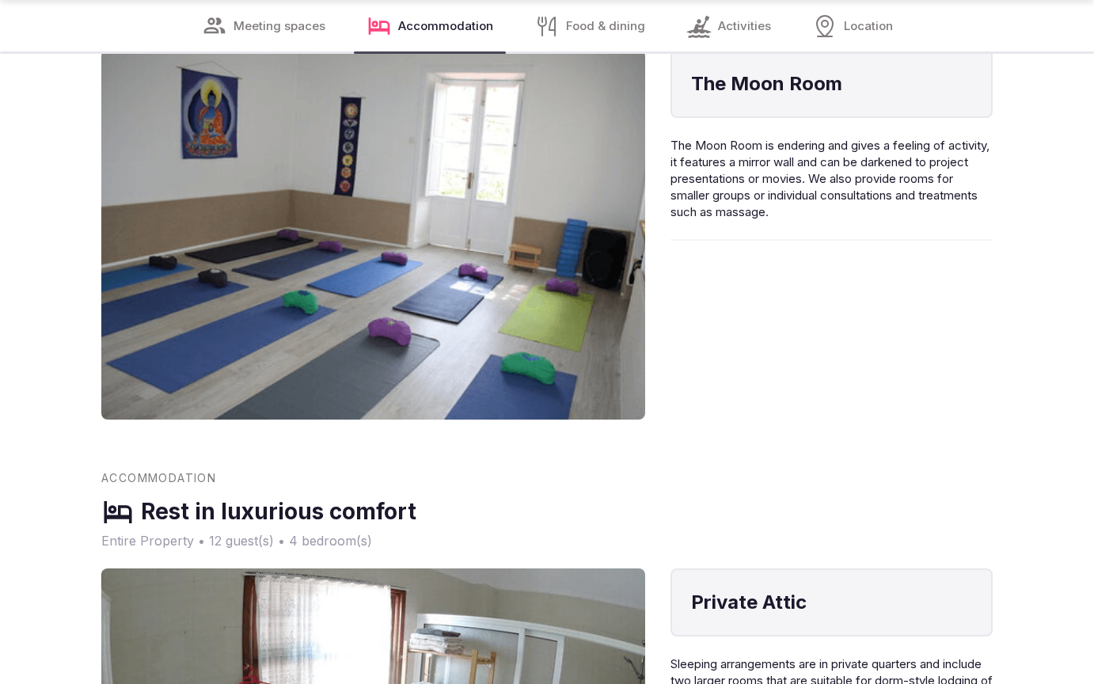
scroll to position [2503, 0]
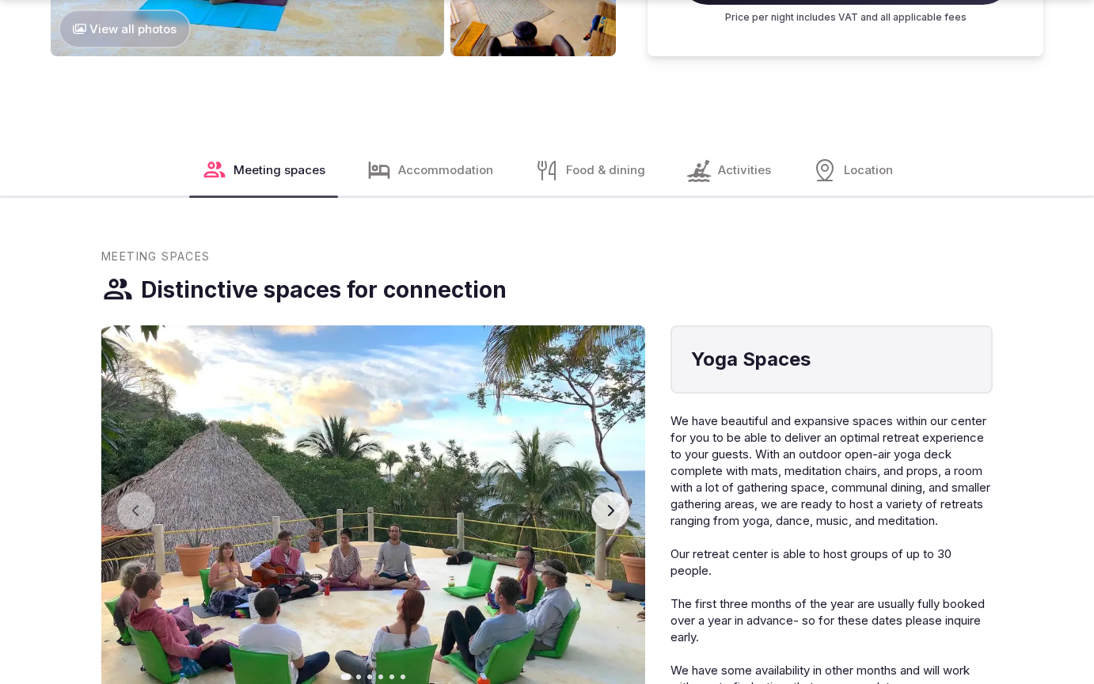
scroll to position [2556, 0]
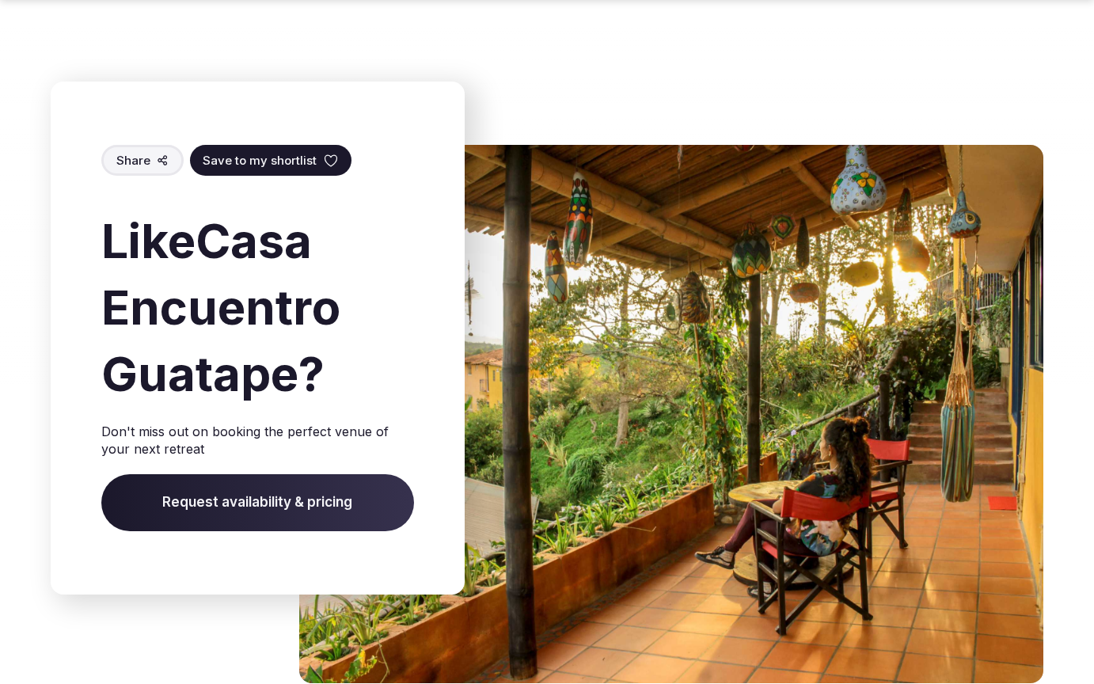
scroll to position [2476, 0]
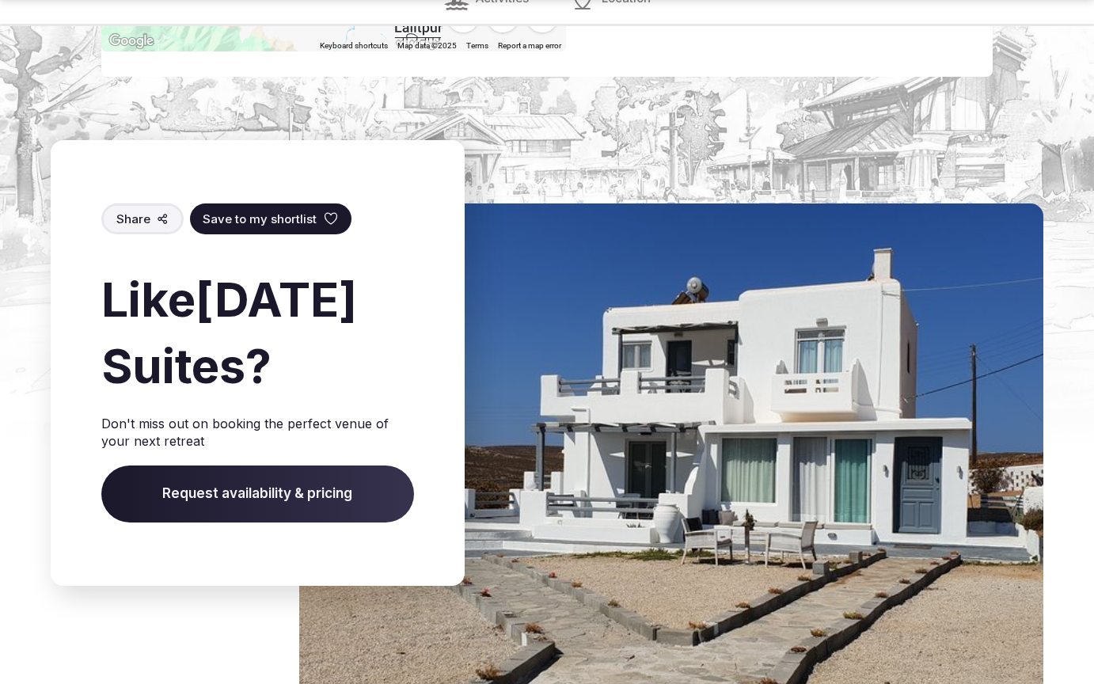
scroll to position [2476, 0]
